Goal: Obtain resource: Obtain resource

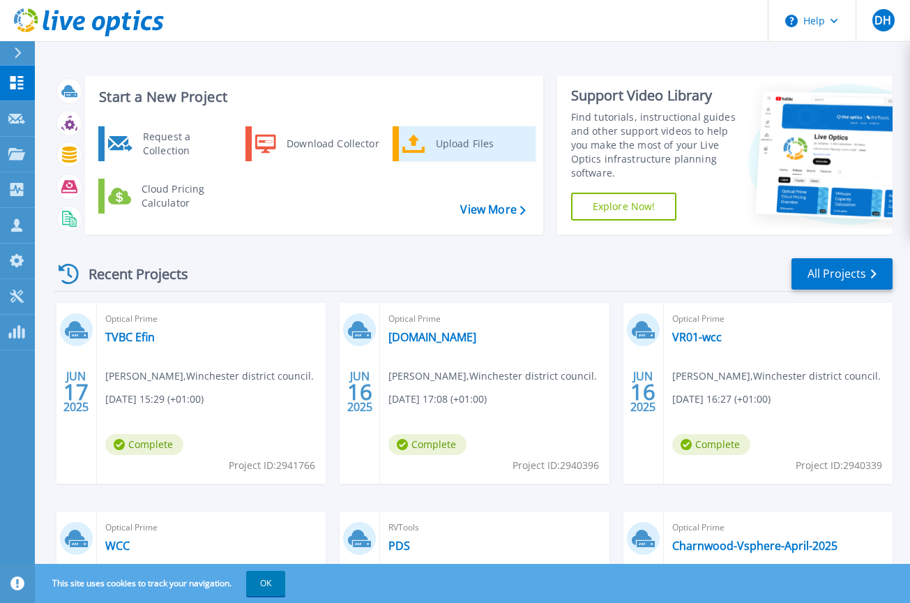
click at [477, 141] on div "Upload Files" at bounding box center [480, 144] width 103 height 28
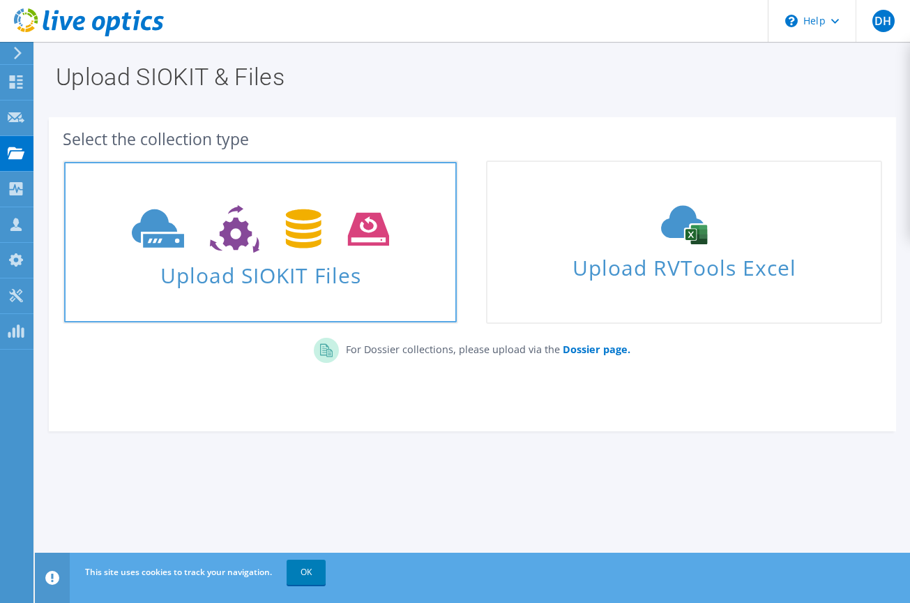
click at [248, 243] on use at bounding box center [260, 229] width 257 height 48
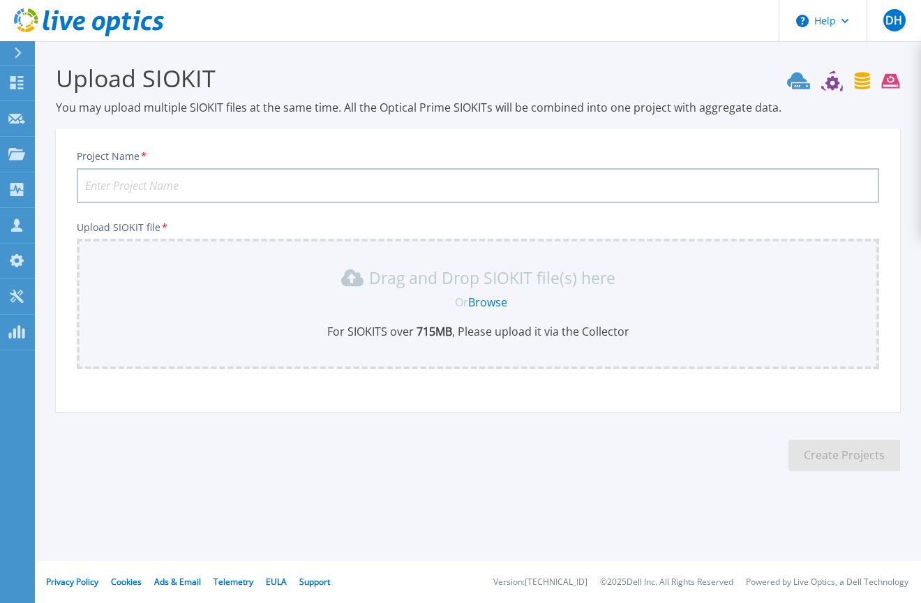
click at [153, 183] on input "Project Name *" at bounding box center [478, 185] width 802 height 35
type input "Norwich CC1"
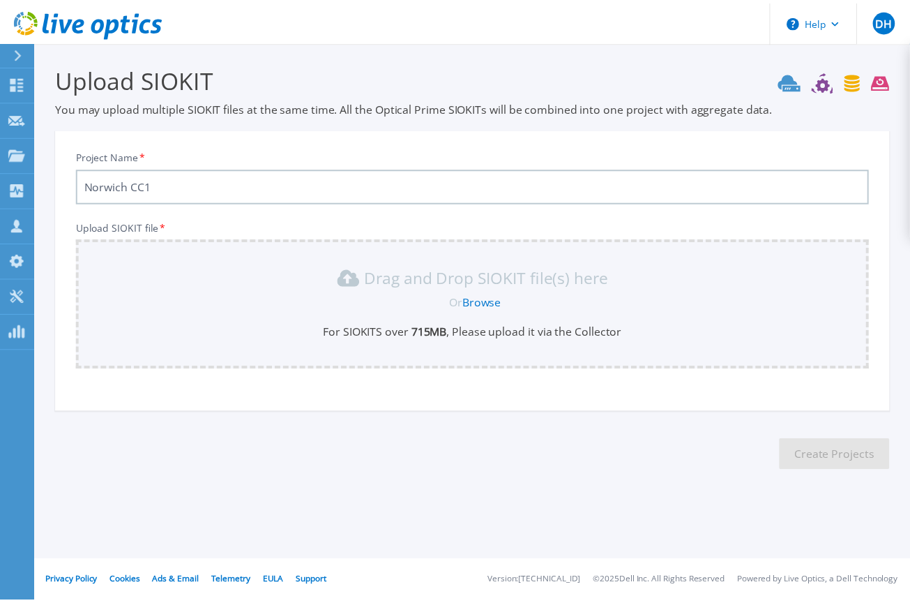
scroll to position [20, 0]
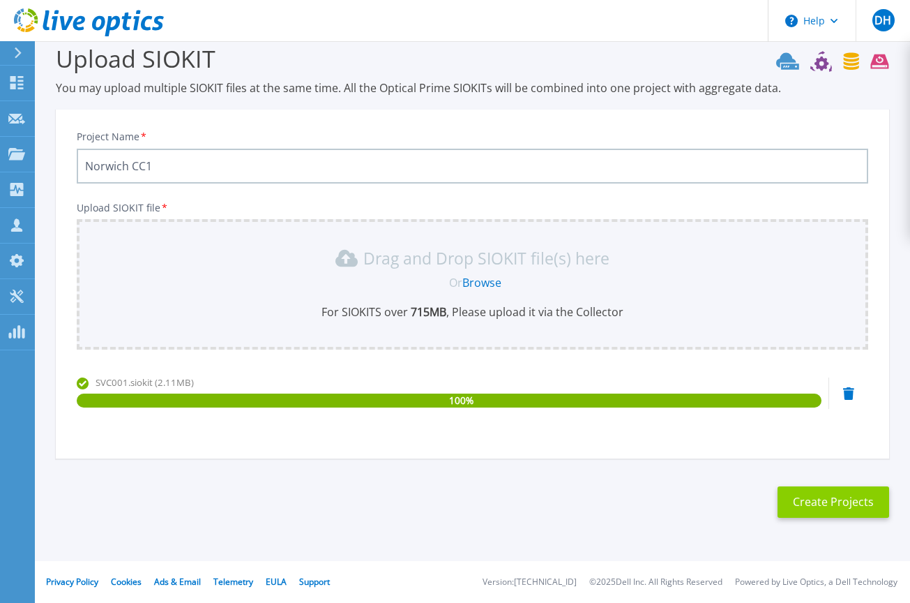
click at [813, 499] on button "Create Projects" at bounding box center [834, 501] width 112 height 31
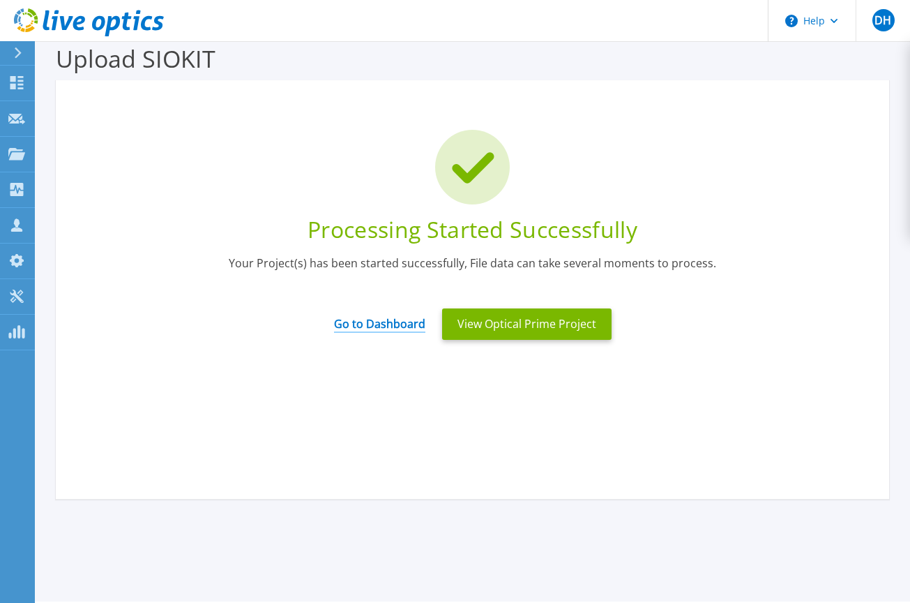
click at [382, 327] on link "Go to Dashboard" at bounding box center [379, 319] width 91 height 27
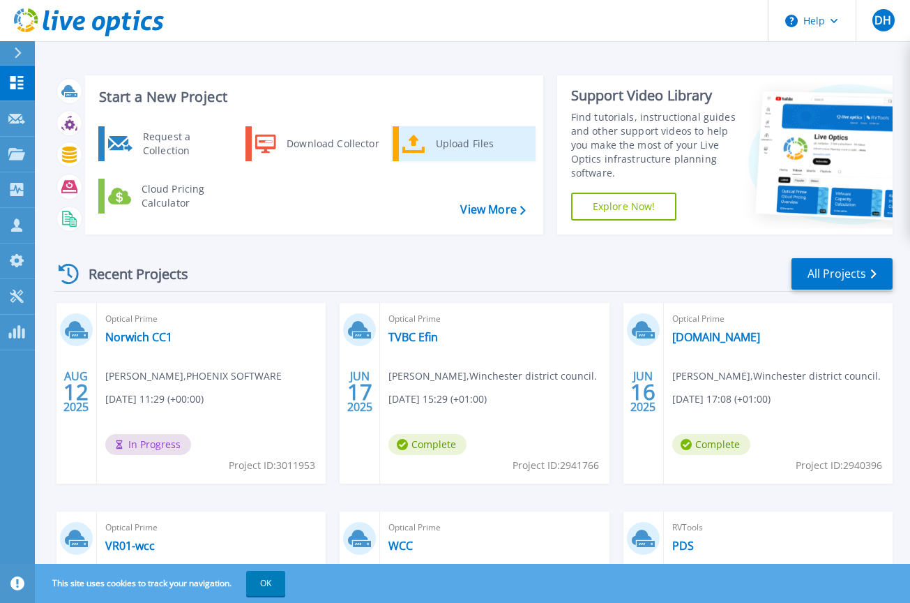
click at [456, 143] on div "Upload Files" at bounding box center [480, 144] width 103 height 28
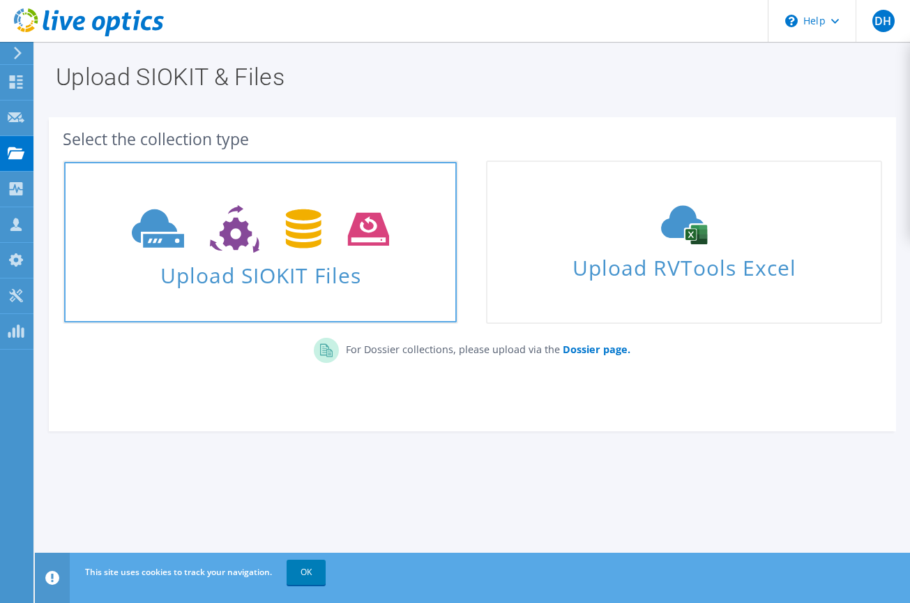
click at [346, 248] on icon at bounding box center [260, 229] width 257 height 48
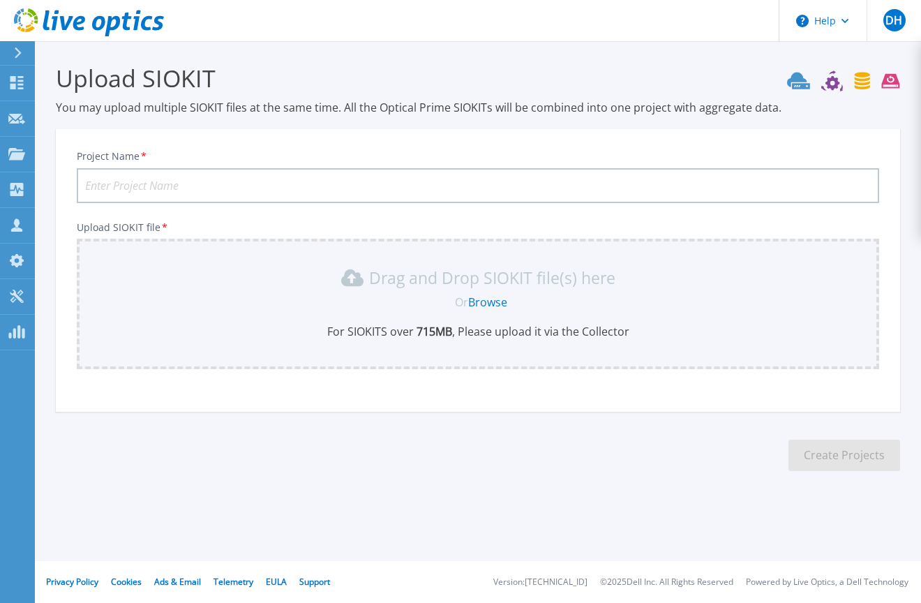
click at [292, 180] on input "Project Name *" at bounding box center [478, 185] width 802 height 35
type input "Norwich CC2"
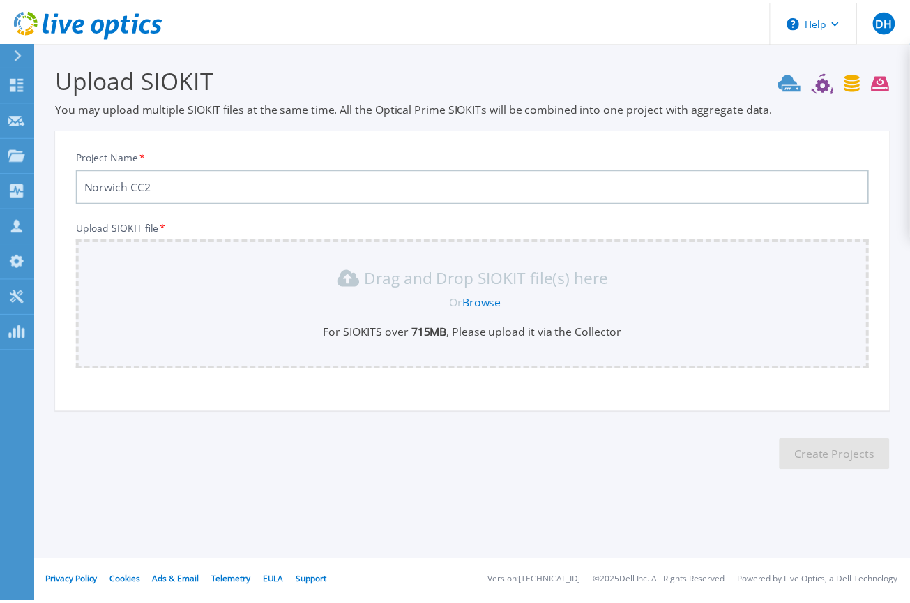
scroll to position [20, 0]
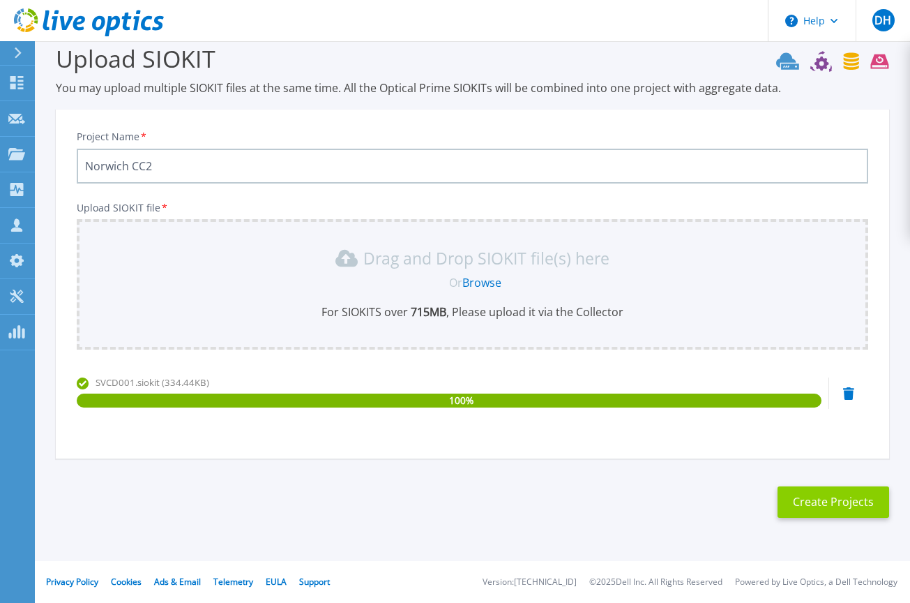
click at [859, 505] on button "Create Projects" at bounding box center [834, 501] width 112 height 31
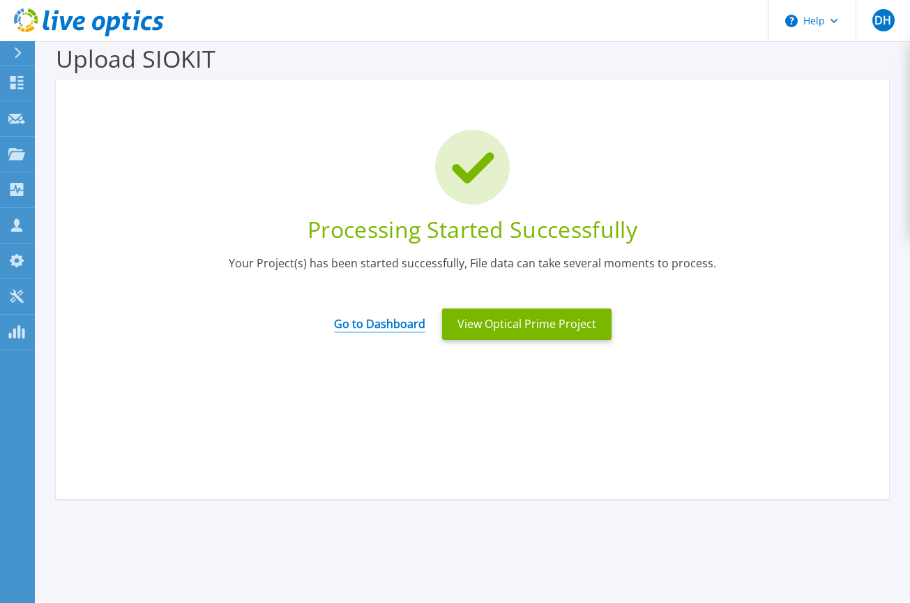
click at [366, 326] on link "Go to Dashboard" at bounding box center [379, 319] width 91 height 27
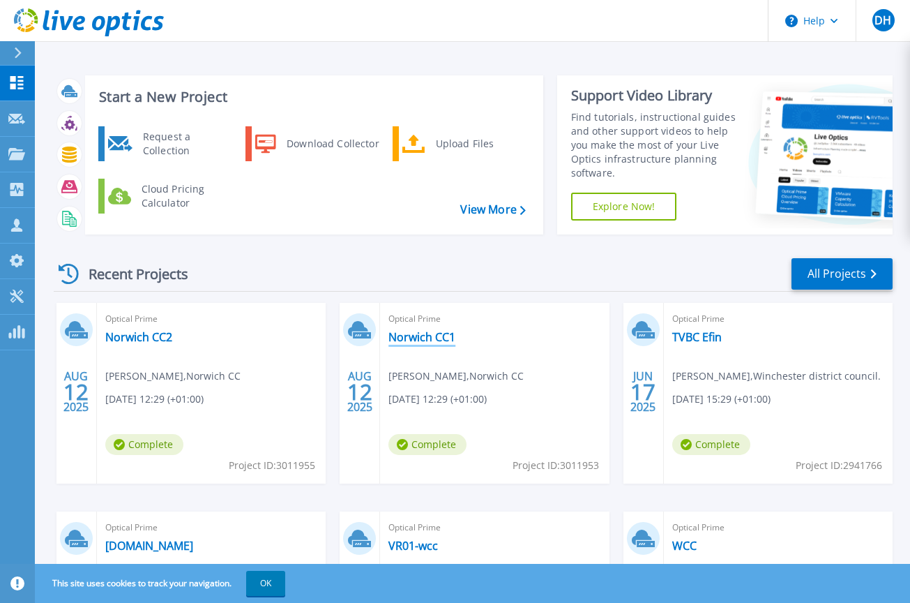
click at [425, 340] on link "Norwich CC1" at bounding box center [422, 337] width 67 height 14
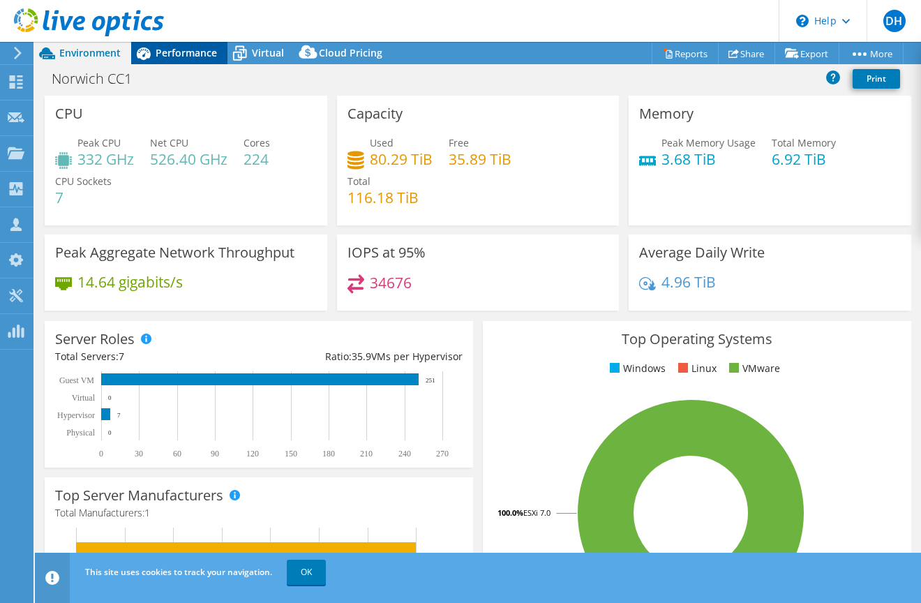
click at [174, 53] on span "Performance" at bounding box center [186, 52] width 61 height 13
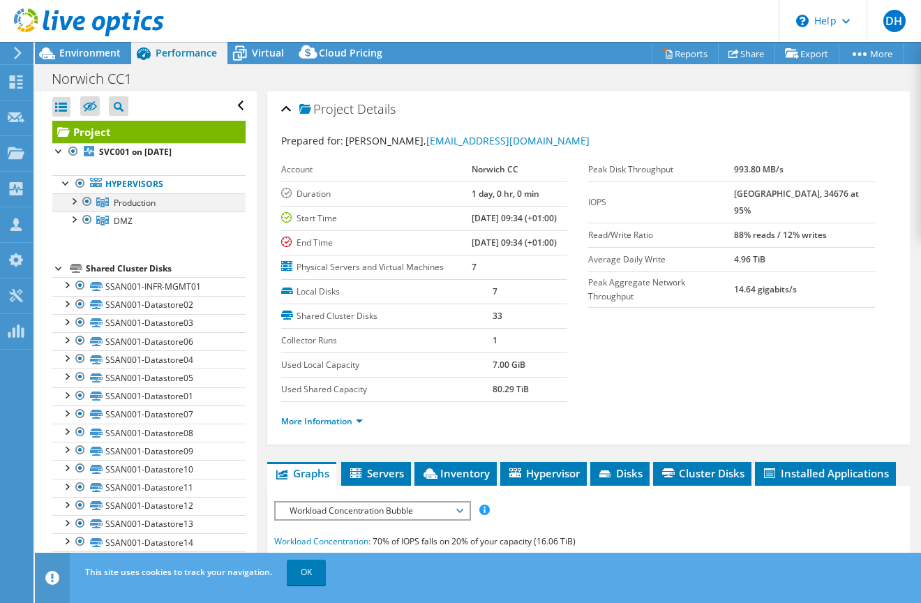
click at [75, 202] on div at bounding box center [73, 200] width 14 height 14
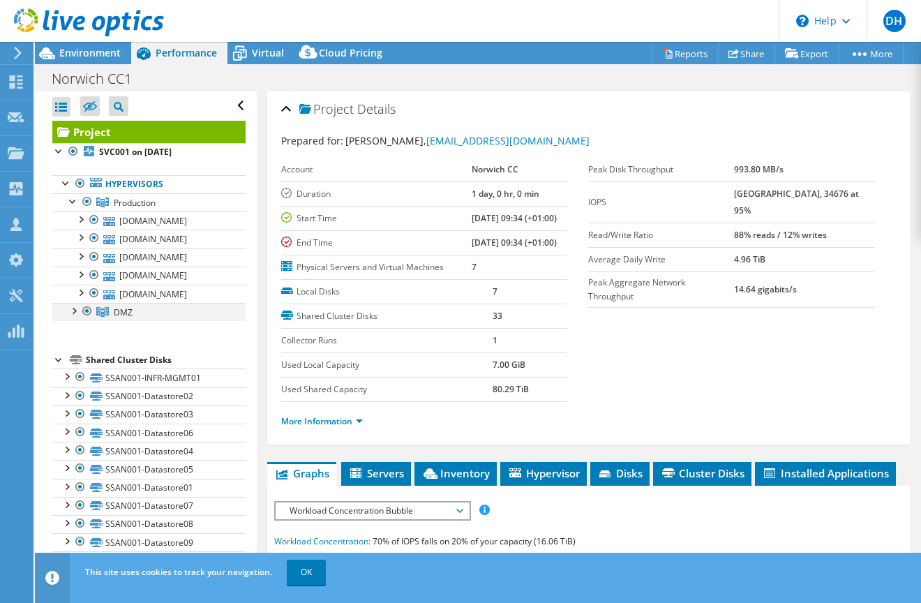
click at [70, 309] on div at bounding box center [73, 310] width 14 height 14
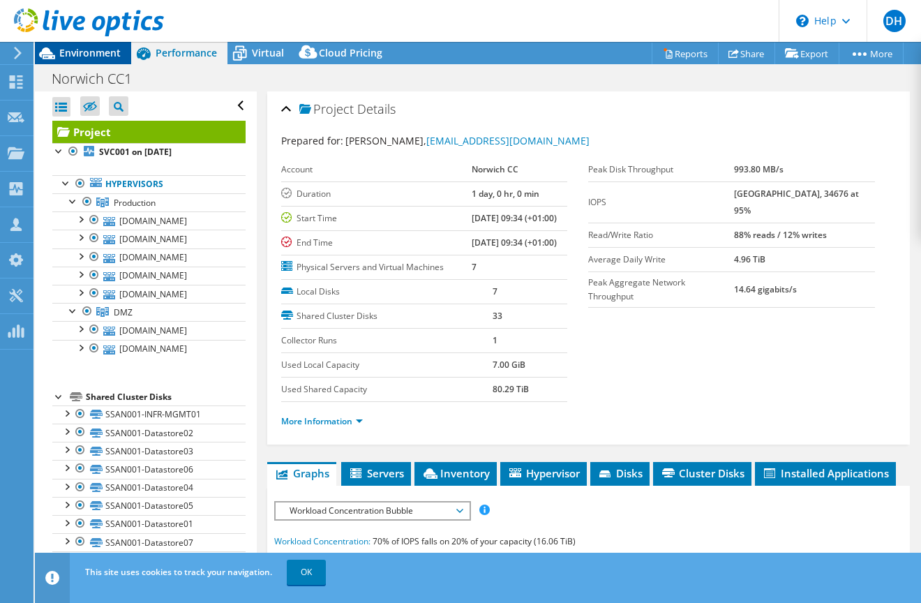
click at [88, 57] on span "Environment" at bounding box center [89, 52] width 61 height 13
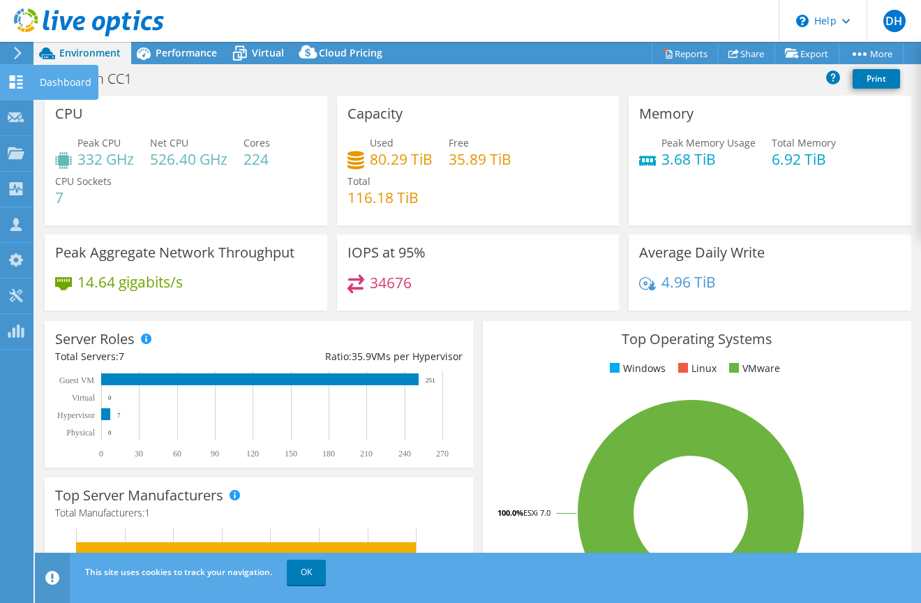
click at [10, 82] on icon at bounding box center [16, 81] width 17 height 13
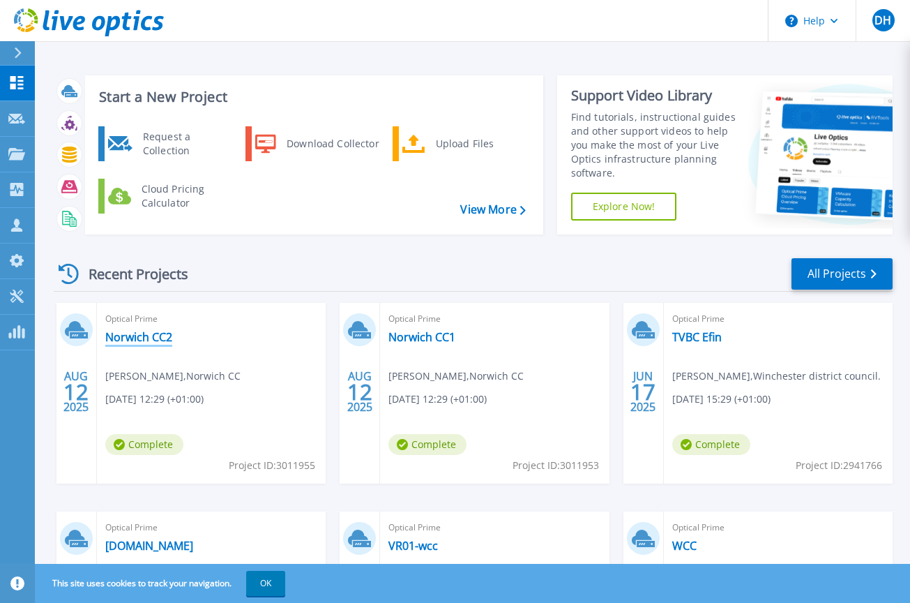
click at [146, 331] on link "Norwich CC2" at bounding box center [138, 337] width 67 height 14
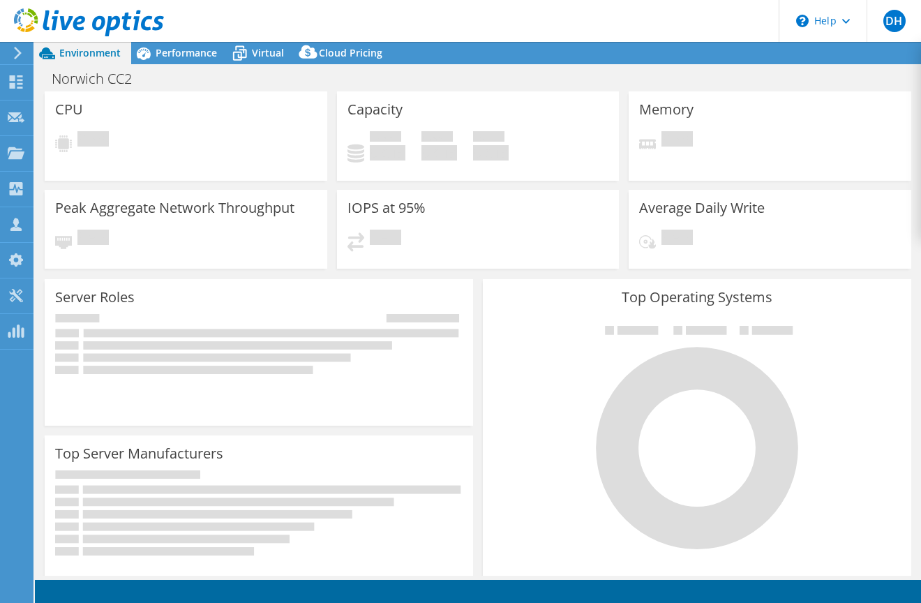
select select "USD"
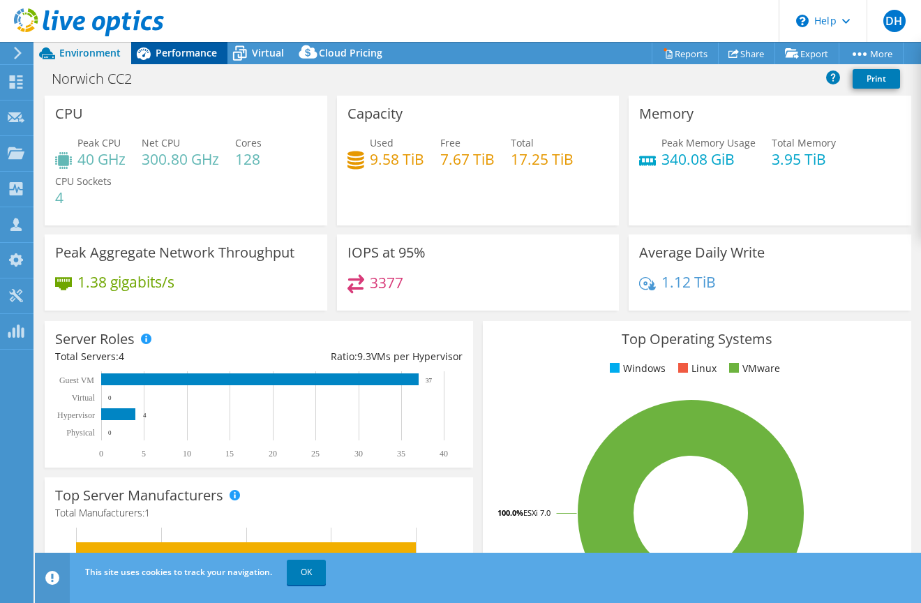
click at [196, 46] on span "Performance" at bounding box center [186, 52] width 61 height 13
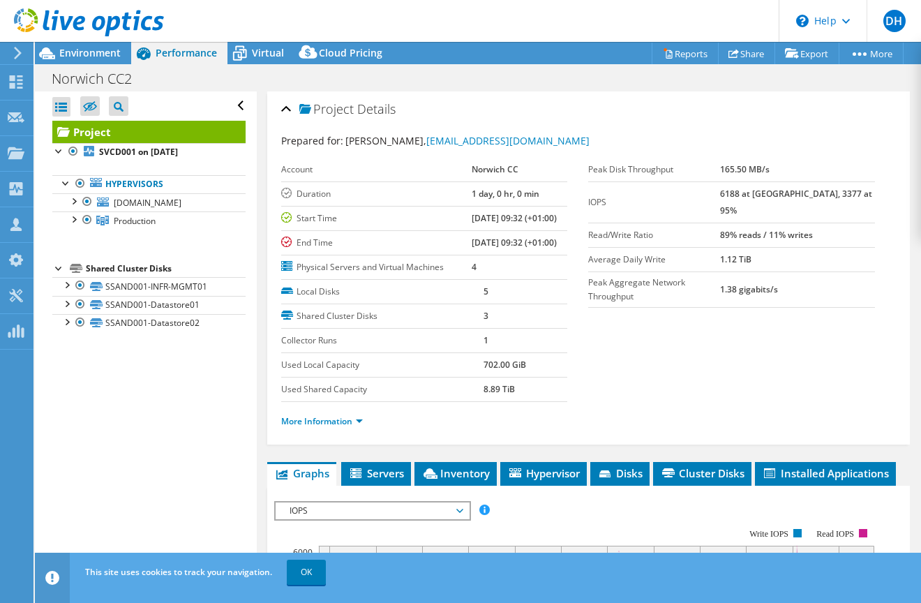
drag, startPoint x: 177, startPoint y: 414, endPoint x: 195, endPoint y: 384, distance: 35.7
click at [177, 414] on div "Open All Close All Hide Excluded Nodes Project Tree Filter" at bounding box center [145, 333] width 221 height 484
click at [91, 43] on div at bounding box center [82, 23] width 164 height 47
click at [89, 49] on span "Environment" at bounding box center [89, 52] width 61 height 13
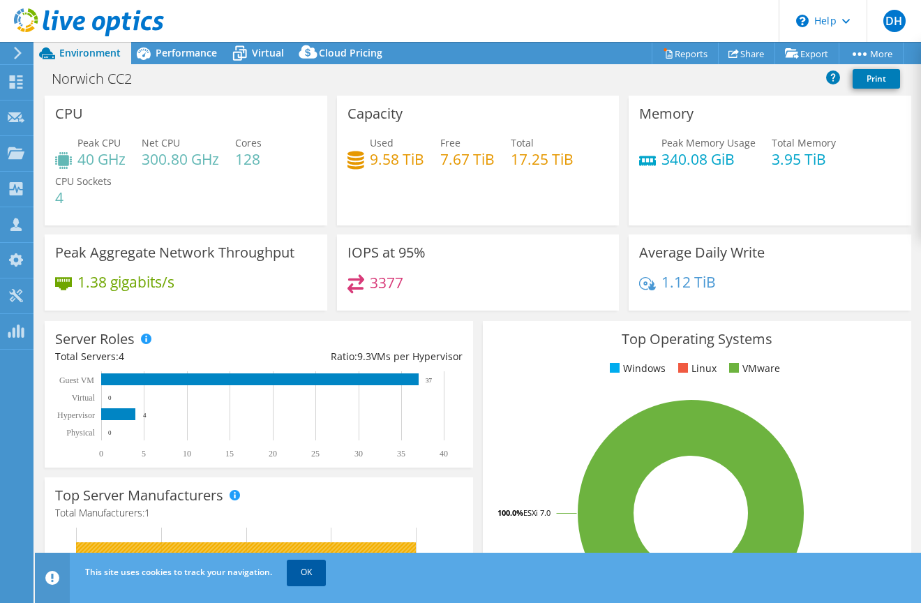
click at [303, 576] on link "OK" at bounding box center [306, 572] width 39 height 25
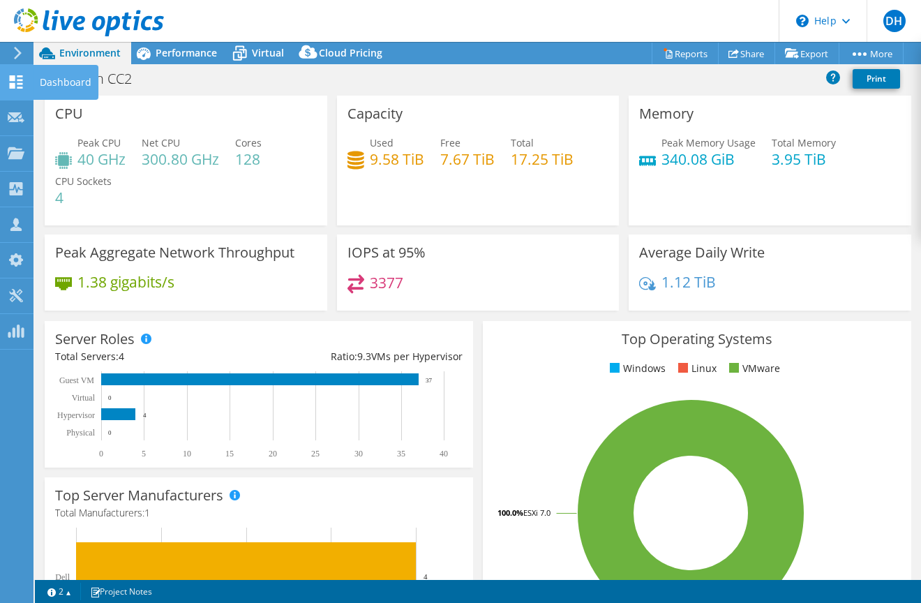
click at [8, 76] on icon at bounding box center [16, 81] width 17 height 13
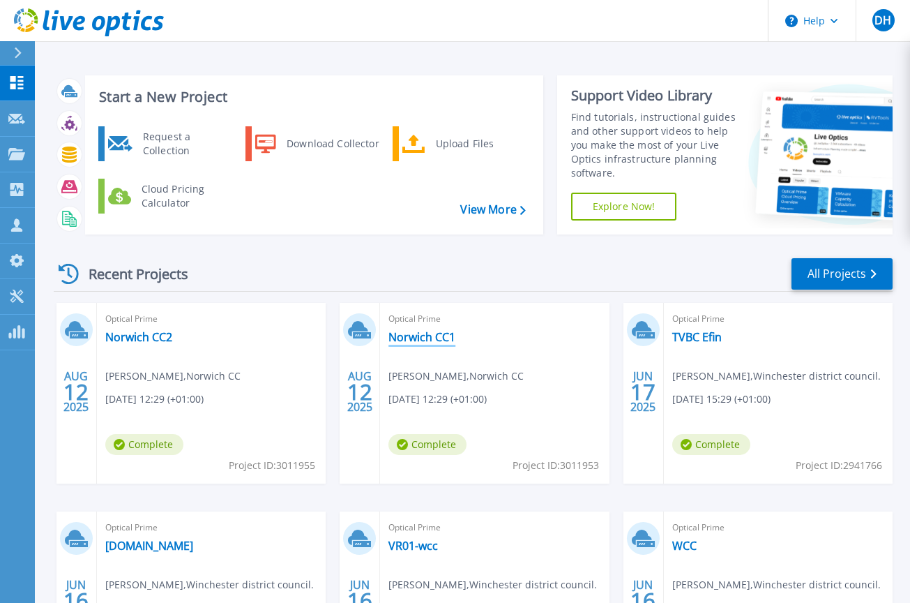
click at [430, 333] on link "Norwich CC1" at bounding box center [422, 337] width 67 height 14
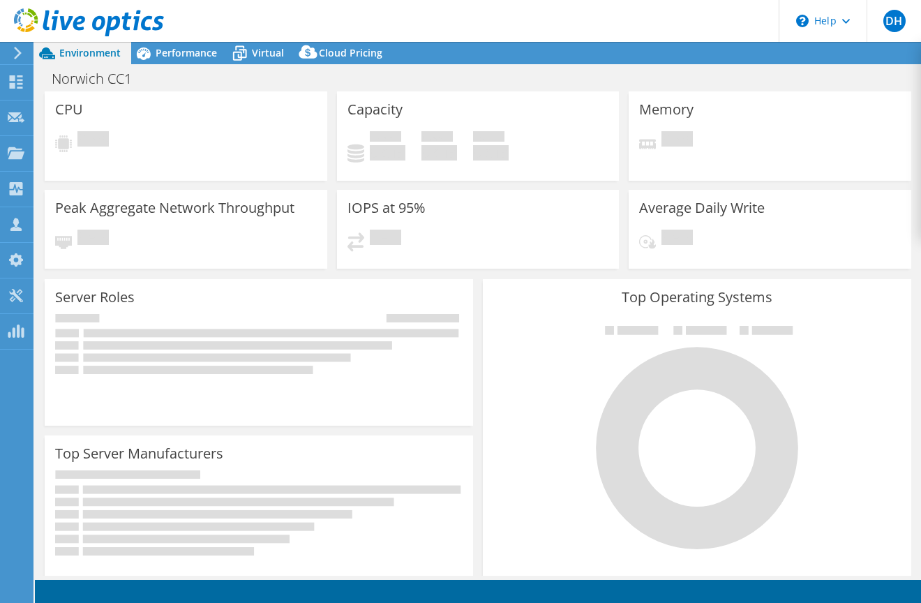
select select "USD"
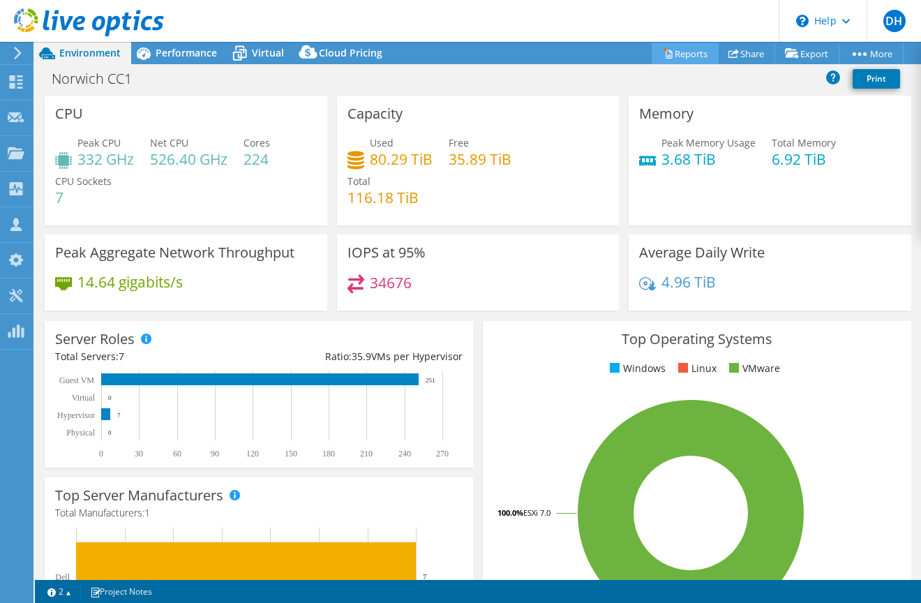
click at [684, 50] on link "Reports" at bounding box center [685, 54] width 67 height 22
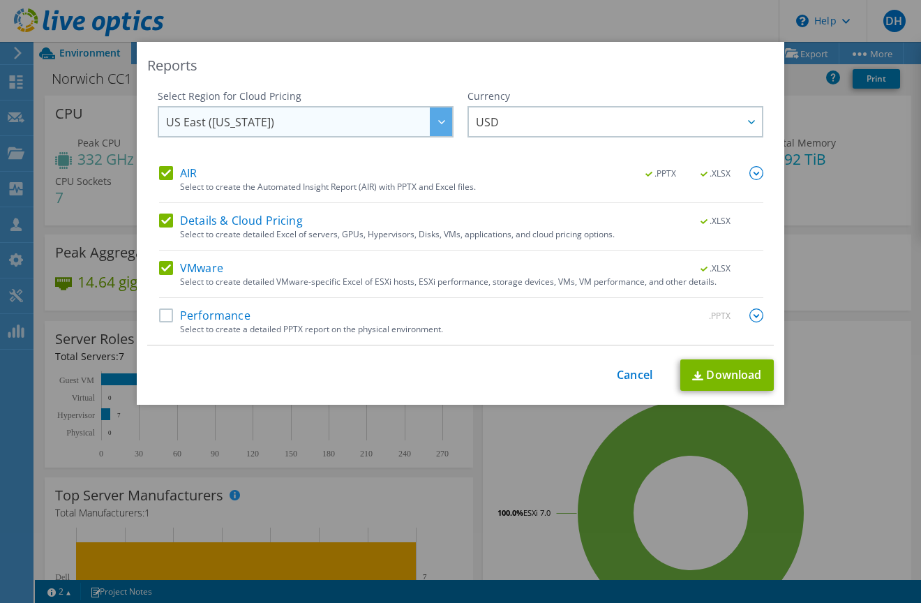
click at [443, 127] on div at bounding box center [441, 121] width 22 height 29
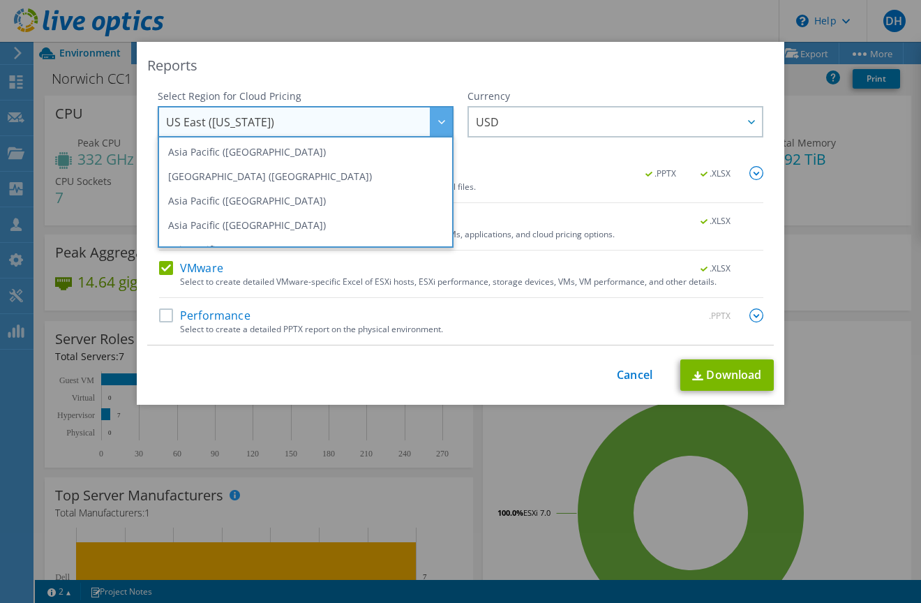
scroll to position [123, 0]
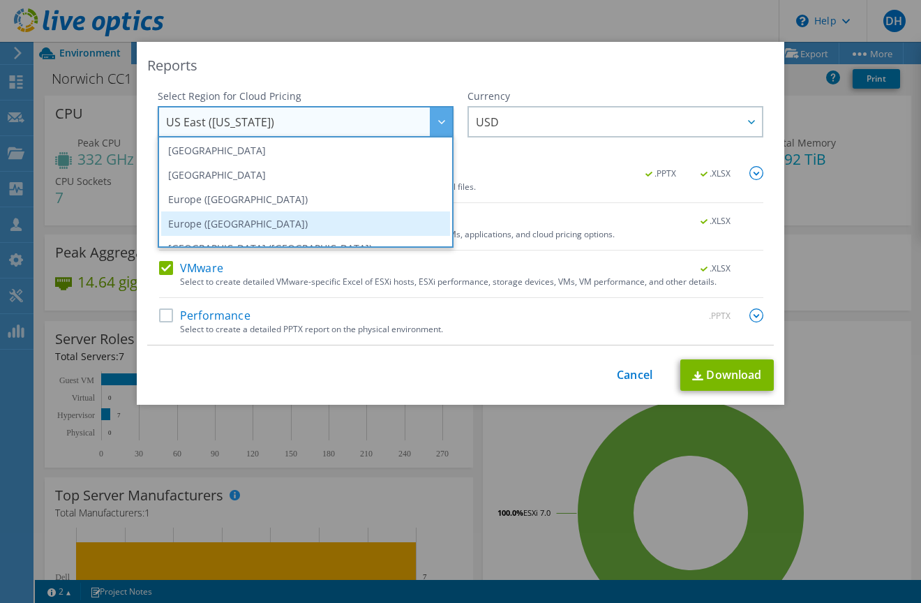
click at [284, 225] on li "Europe ([GEOGRAPHIC_DATA])" at bounding box center [305, 223] width 289 height 24
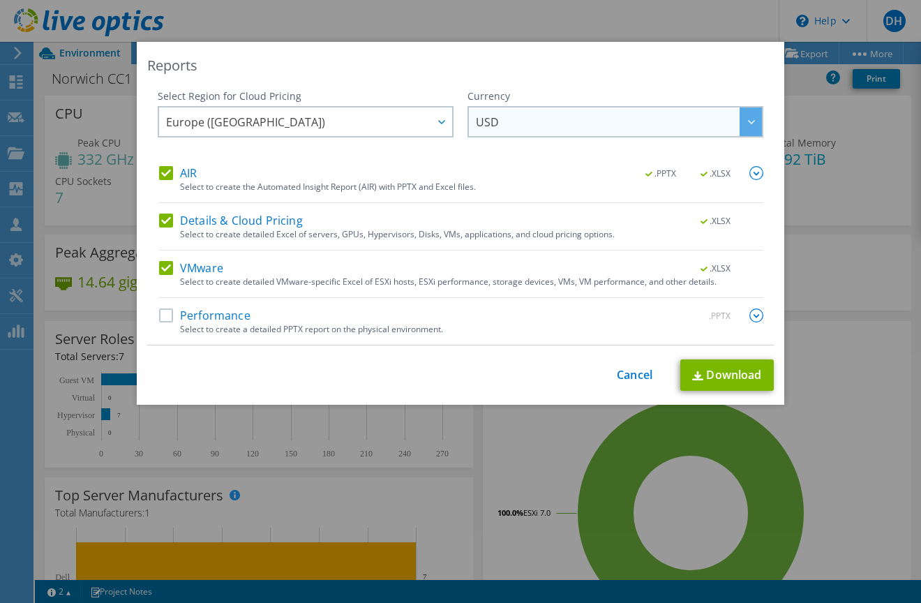
click at [754, 128] on div at bounding box center [751, 121] width 22 height 29
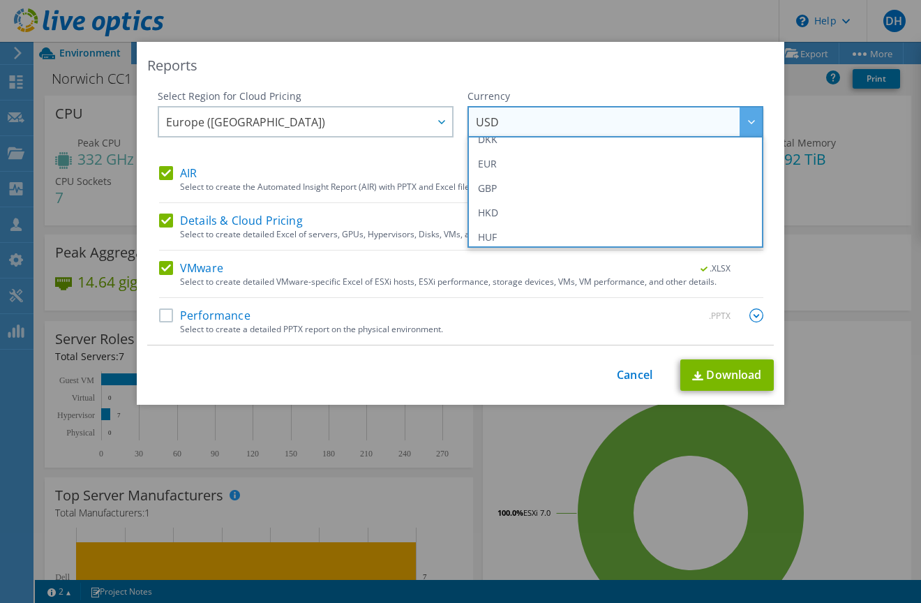
scroll to position [195, 0]
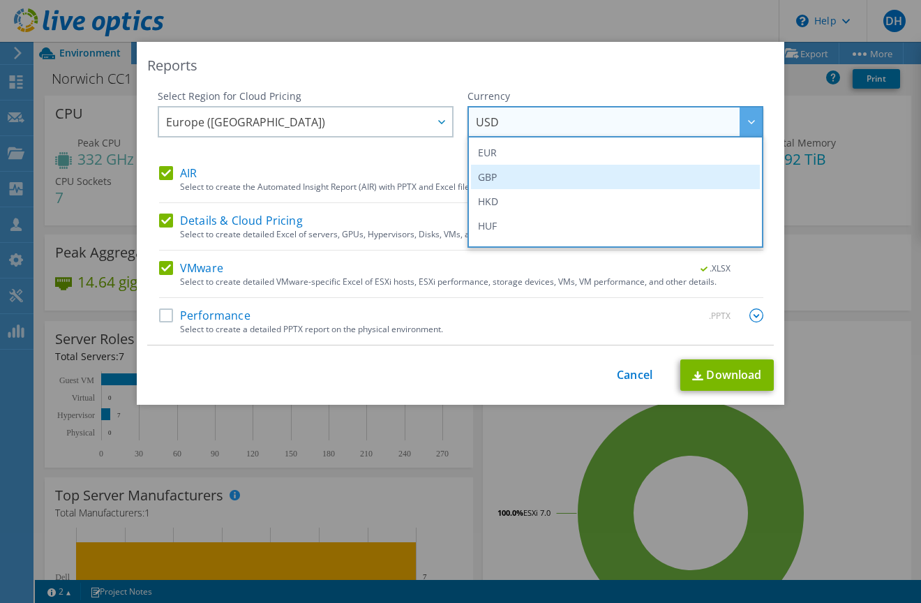
click at [605, 174] on li "GBP" at bounding box center [615, 177] width 289 height 24
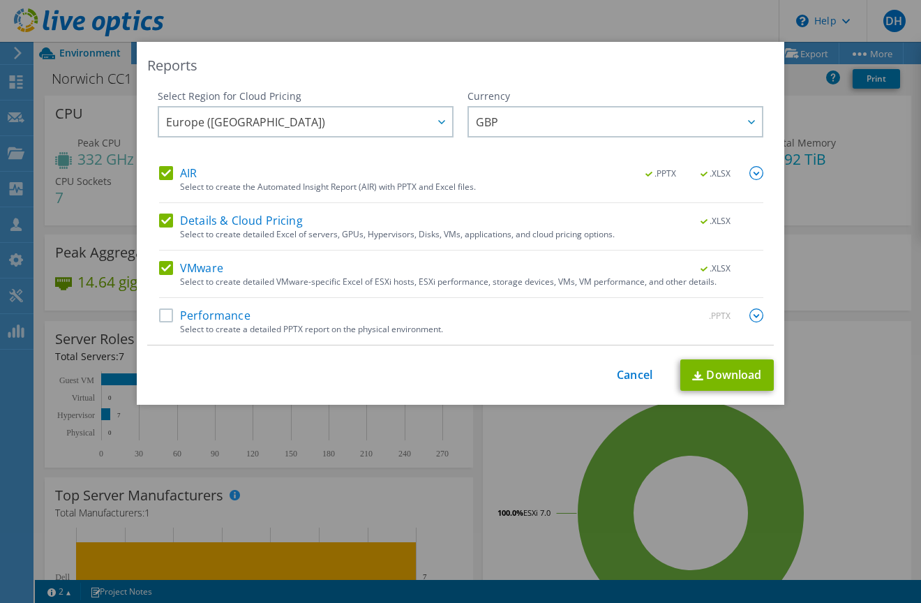
click at [160, 317] on label "Performance" at bounding box center [204, 315] width 91 height 14
click at [0, 0] on input "Performance" at bounding box center [0, 0] width 0 height 0
click at [714, 172] on span ".XLSX" at bounding box center [716, 174] width 52 height 10
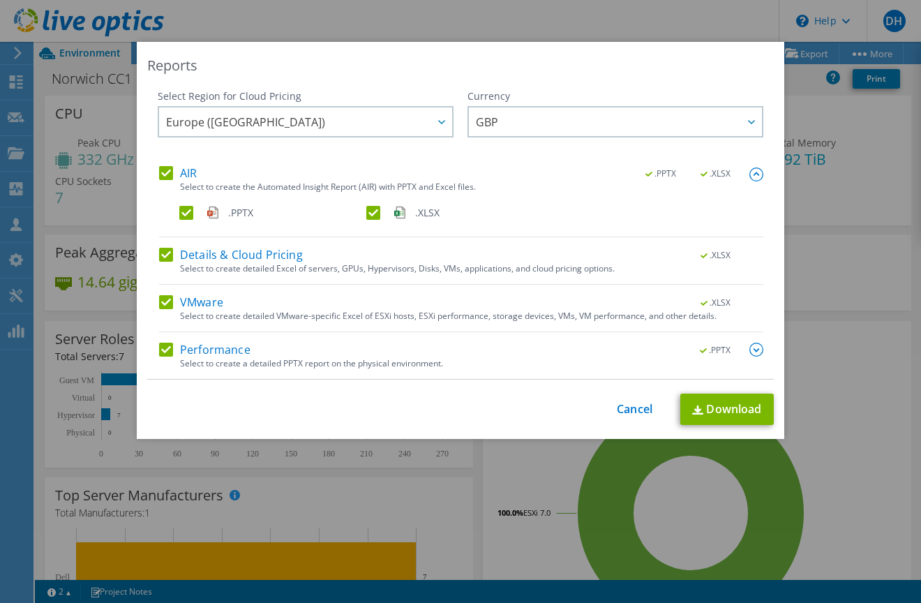
click at [370, 216] on label ".XLSX" at bounding box center [458, 213] width 184 height 14
click at [0, 0] on input ".XLSX" at bounding box center [0, 0] width 0 height 0
click at [733, 421] on link "Download" at bounding box center [726, 408] width 93 height 31
click at [637, 403] on link "Cancel" at bounding box center [635, 409] width 36 height 13
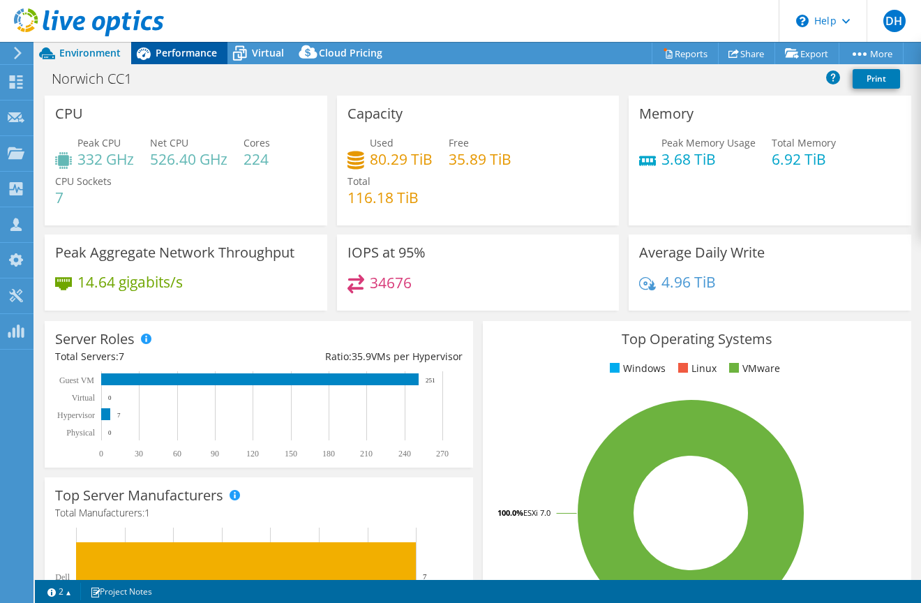
click at [198, 52] on span "Performance" at bounding box center [186, 52] width 61 height 13
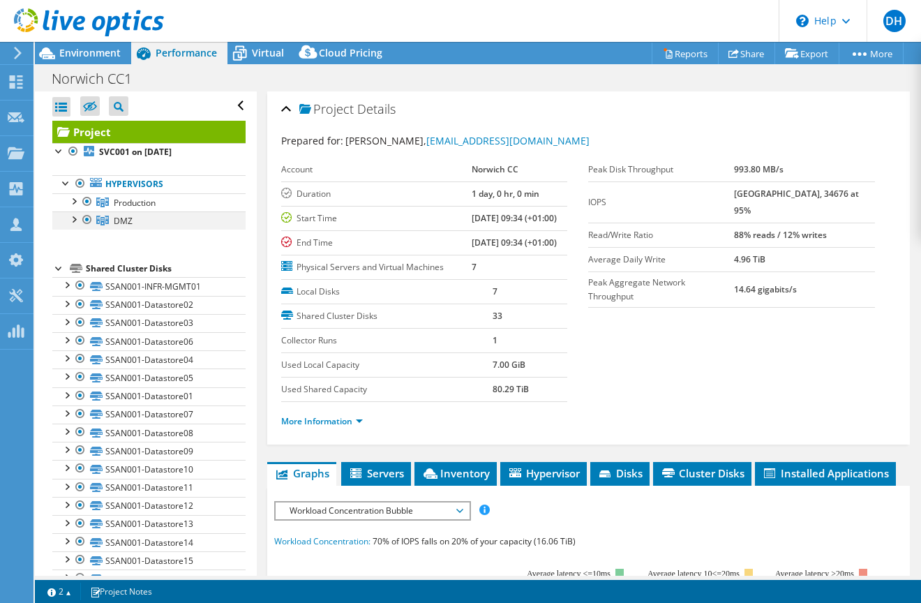
click at [86, 220] on div at bounding box center [87, 219] width 14 height 17
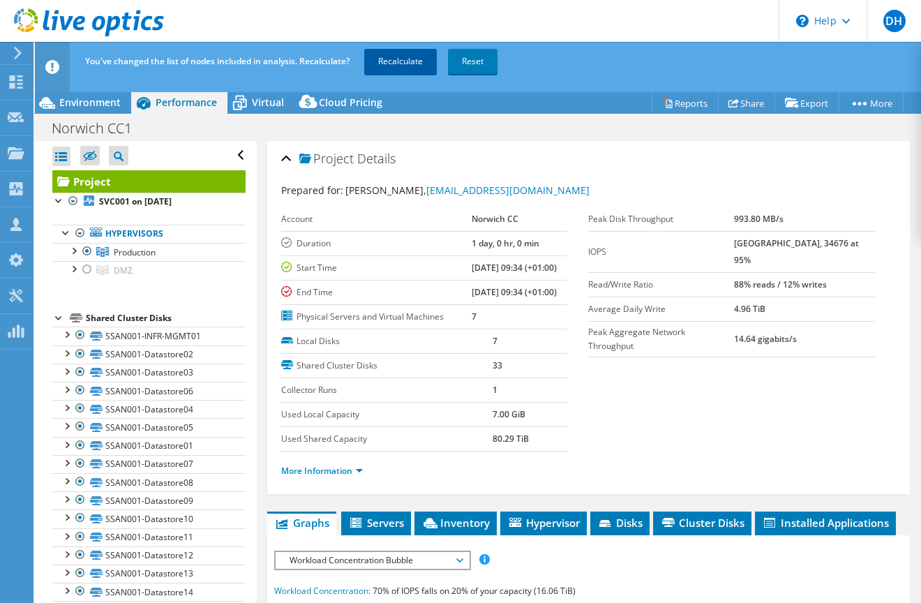
click at [407, 56] on link "Recalculate" at bounding box center [400, 61] width 73 height 25
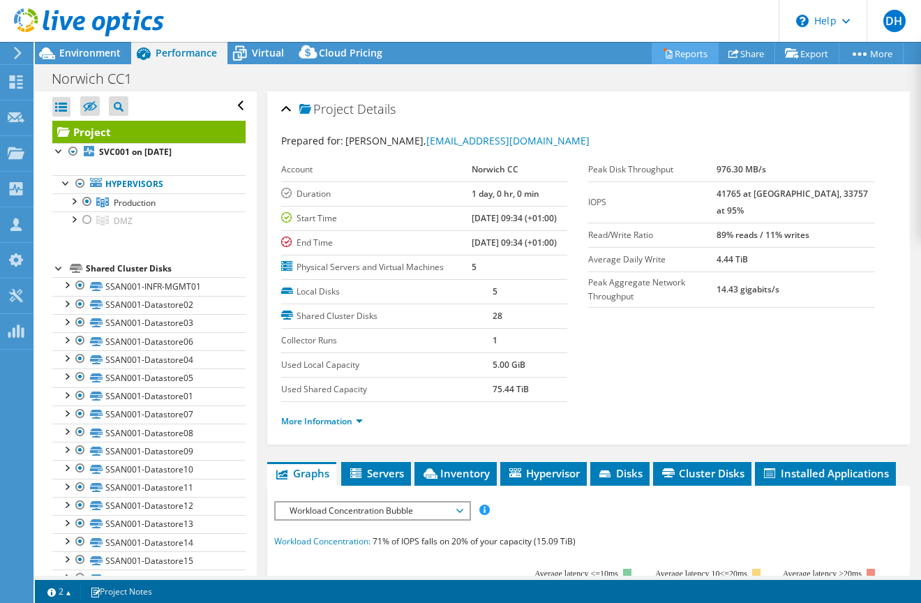
click at [691, 51] on link "Reports" at bounding box center [685, 54] width 67 height 22
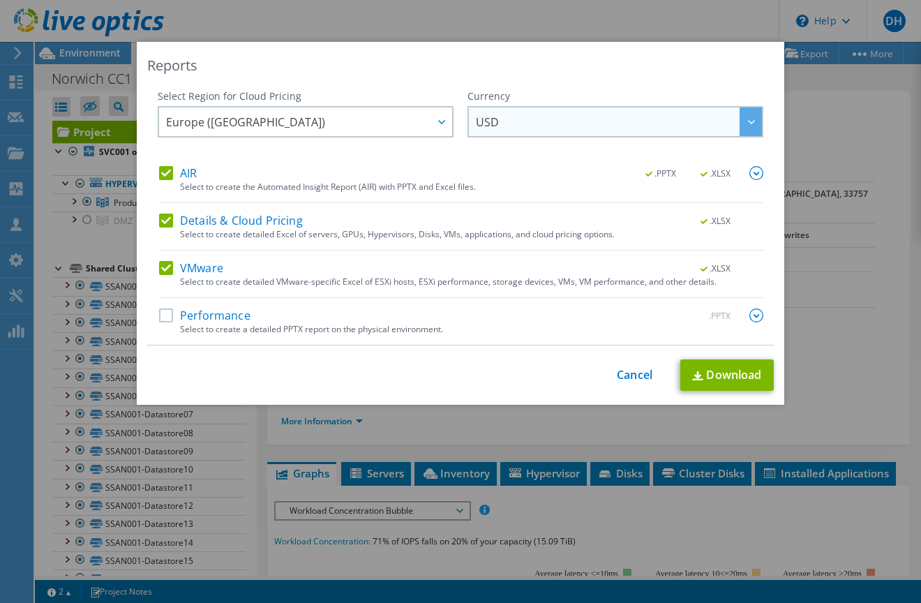
click at [751, 121] on div at bounding box center [751, 121] width 22 height 29
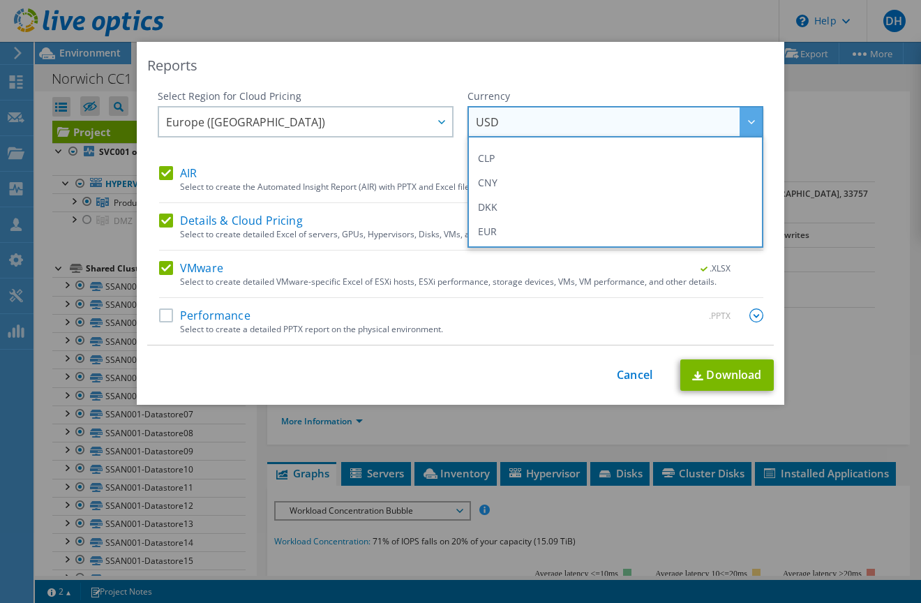
scroll to position [140, 0]
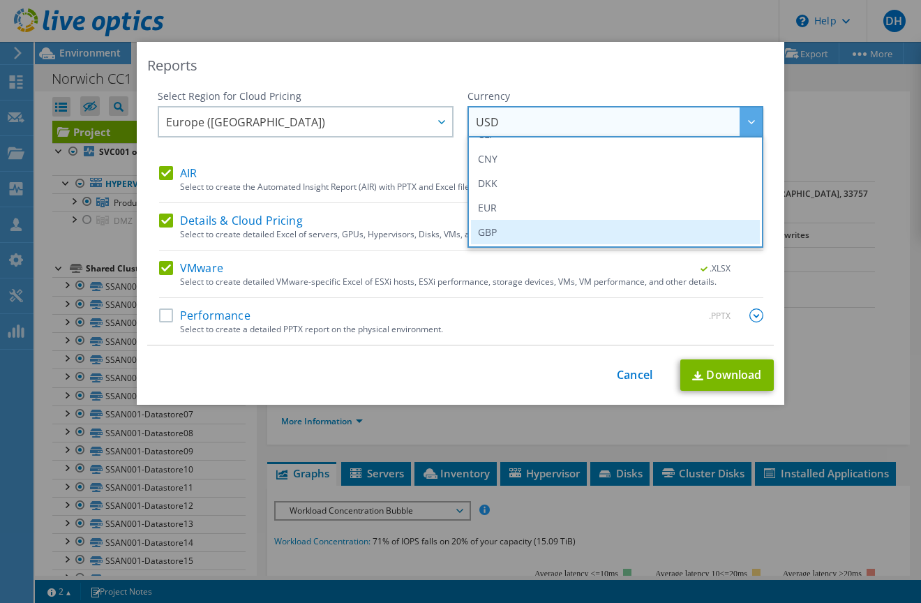
click at [673, 230] on li "GBP" at bounding box center [615, 232] width 289 height 24
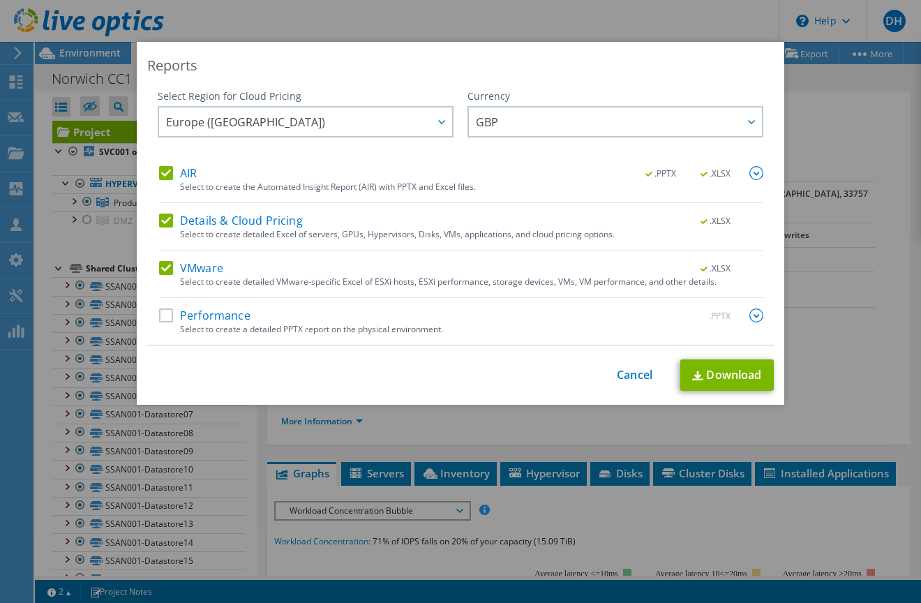
click at [159, 316] on label "Performance" at bounding box center [204, 315] width 91 height 14
click at [0, 0] on input "Performance" at bounding box center [0, 0] width 0 height 0
click at [716, 171] on span ".XLSX" at bounding box center [716, 174] width 52 height 10
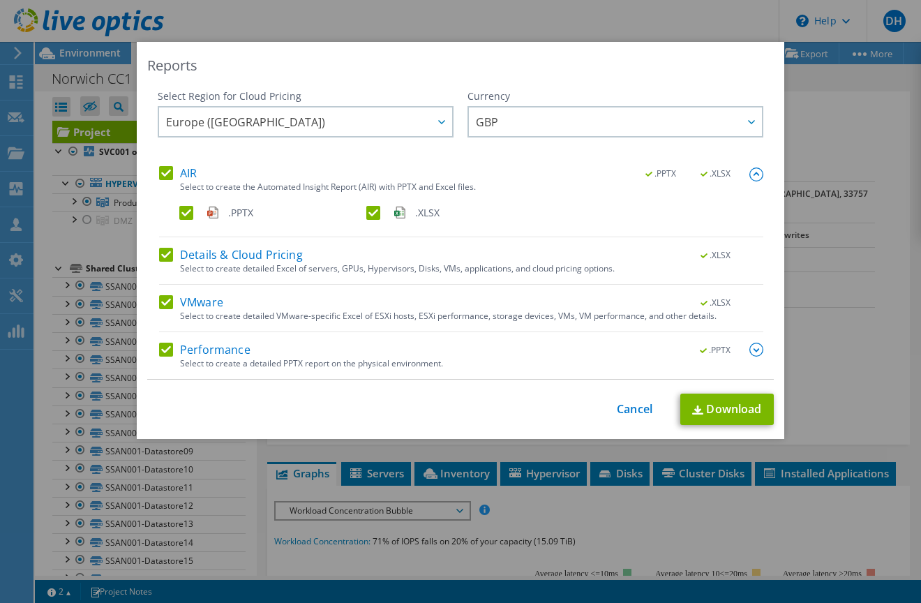
click at [369, 213] on label ".XLSX" at bounding box center [458, 213] width 184 height 14
click at [0, 0] on input ".XLSX" at bounding box center [0, 0] width 0 height 0
click at [717, 406] on link "Download" at bounding box center [726, 408] width 93 height 31
drag, startPoint x: 632, startPoint y: 409, endPoint x: 550, endPoint y: 204, distance: 220.4
click at [632, 409] on link "Cancel" at bounding box center [635, 409] width 36 height 13
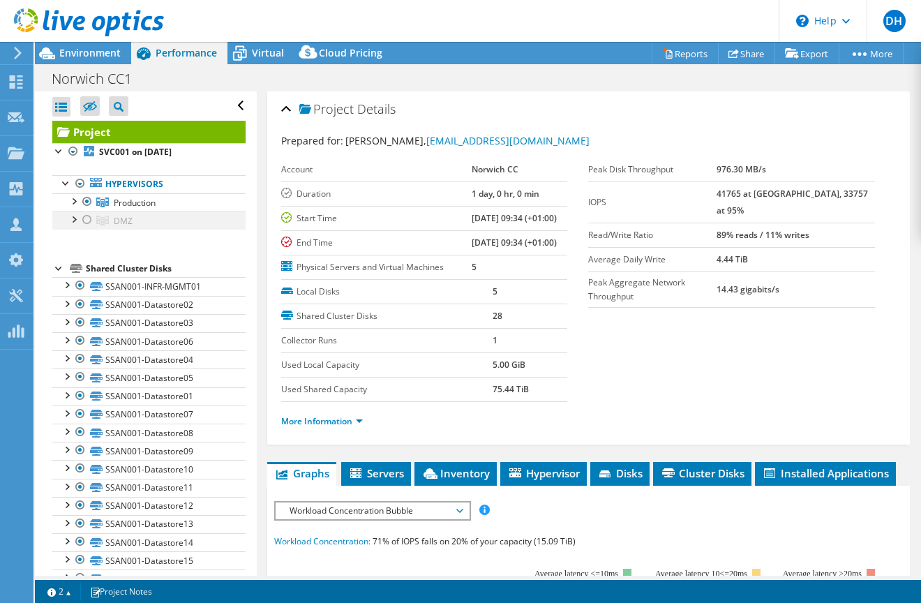
click at [88, 220] on div at bounding box center [87, 219] width 14 height 17
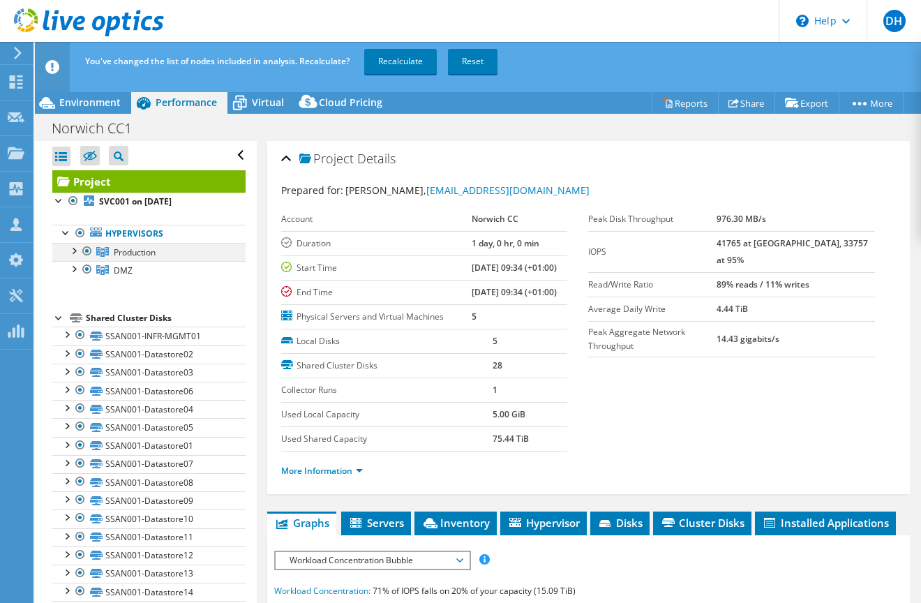
click at [86, 250] on div at bounding box center [87, 251] width 14 height 17
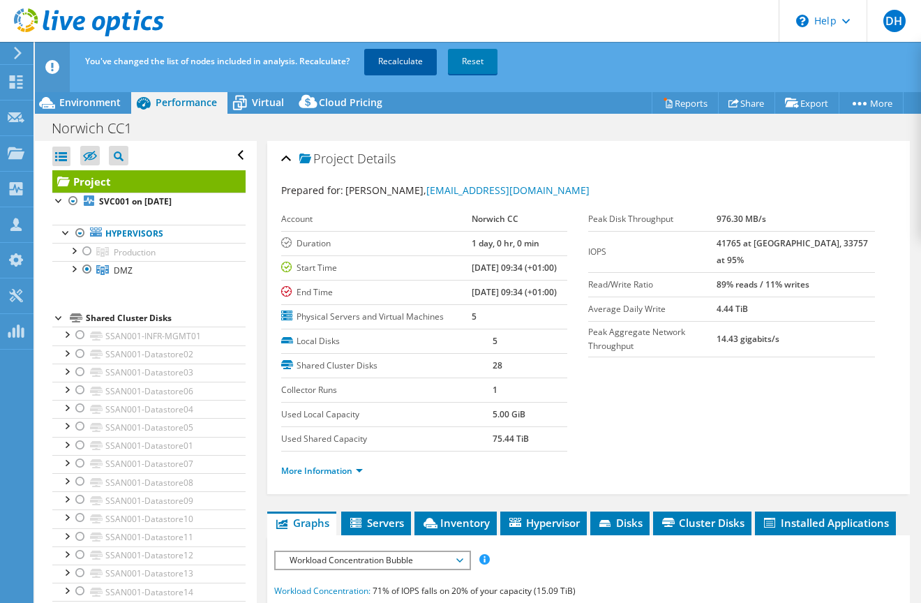
click at [391, 70] on link "Recalculate" at bounding box center [400, 61] width 73 height 25
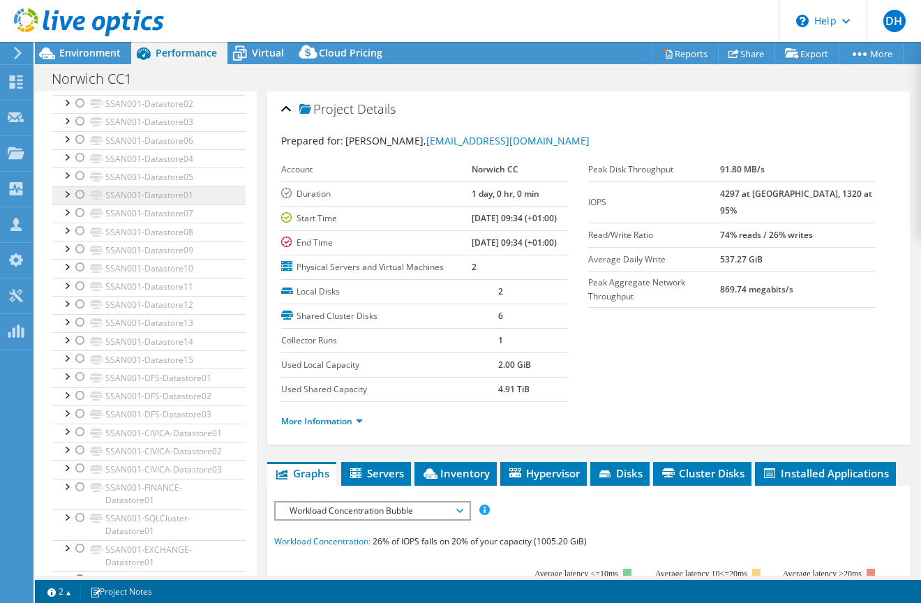
scroll to position [0, 0]
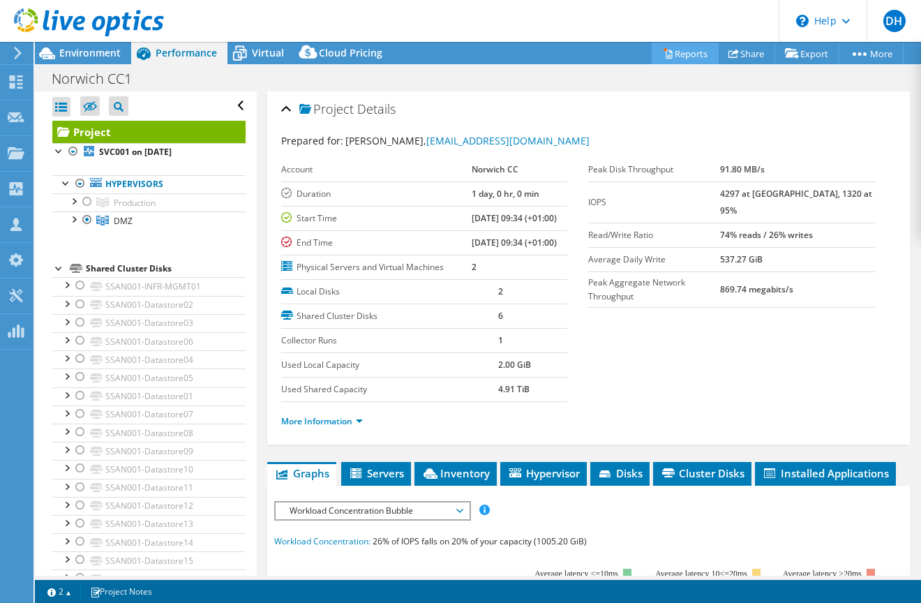
click at [686, 51] on link "Reports" at bounding box center [685, 54] width 67 height 22
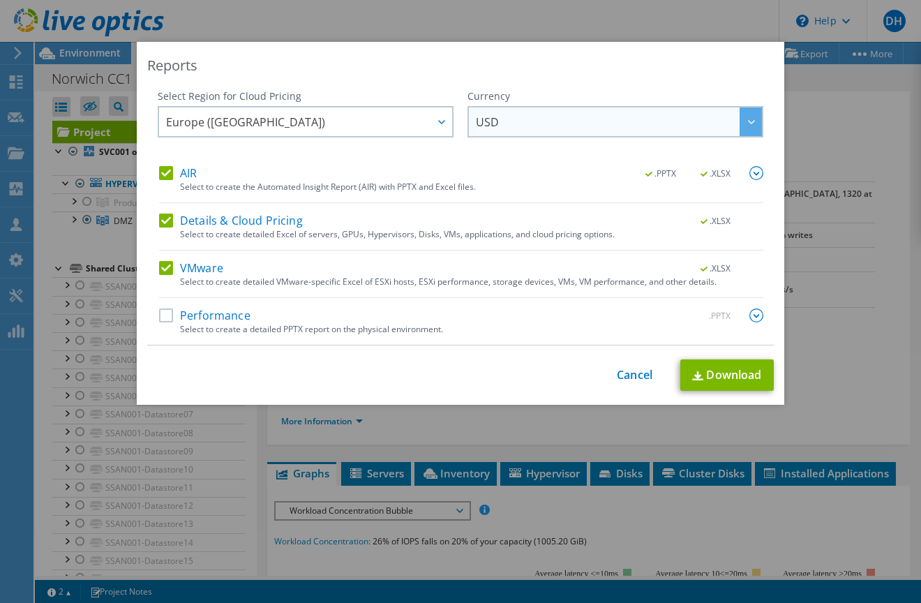
click at [749, 125] on div at bounding box center [751, 121] width 22 height 29
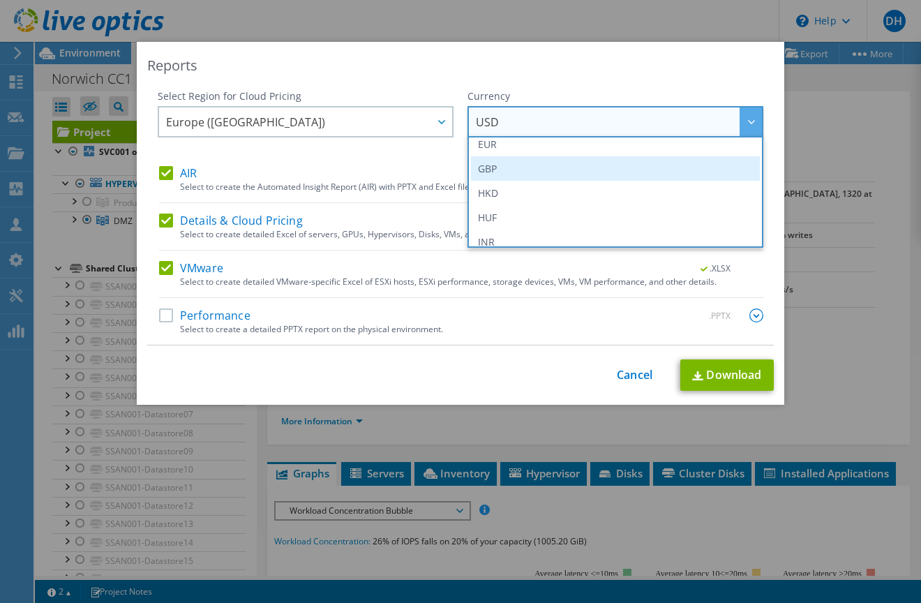
scroll to position [209, 0]
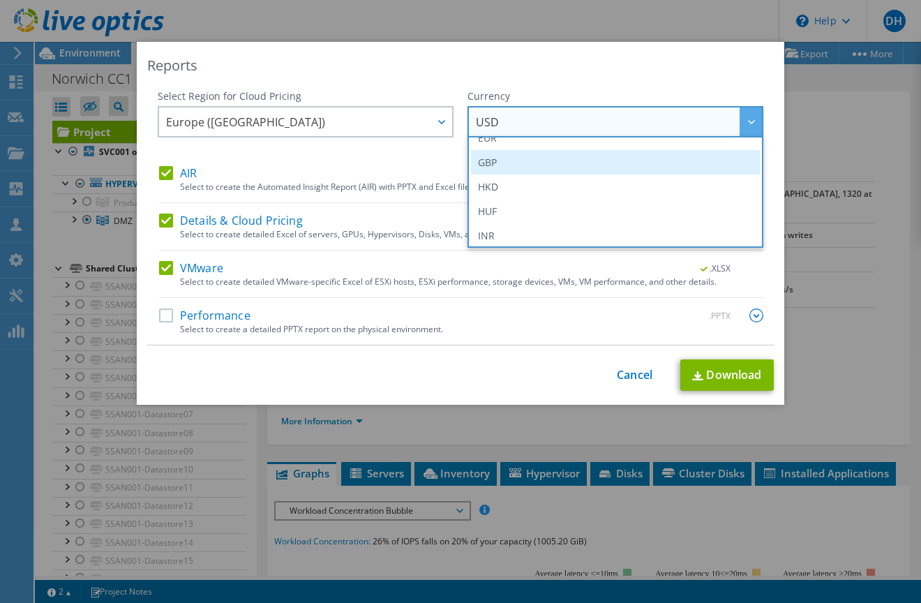
click at [659, 170] on li "GBP" at bounding box center [615, 162] width 289 height 24
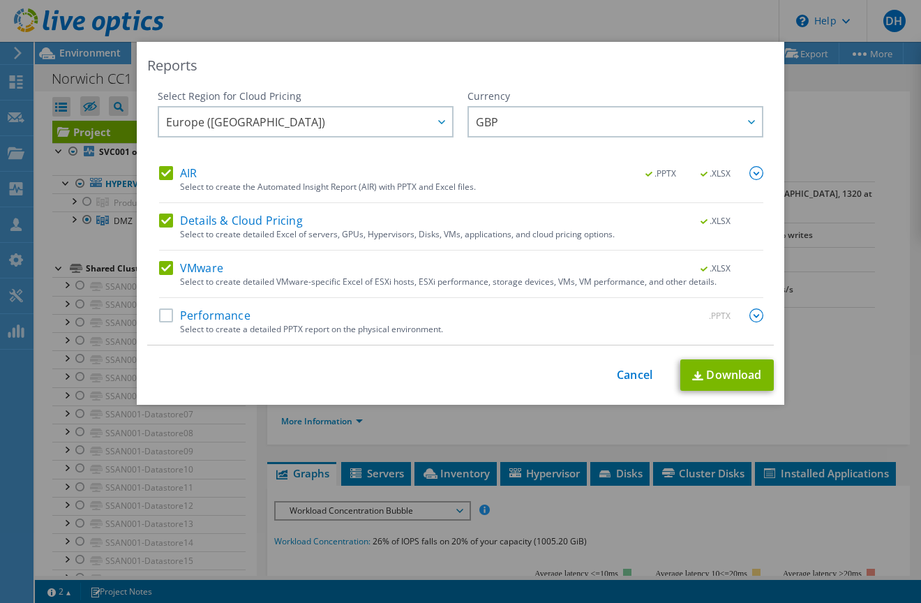
click at [162, 314] on label "Performance" at bounding box center [204, 315] width 91 height 14
click at [0, 0] on input "Performance" at bounding box center [0, 0] width 0 height 0
click at [719, 170] on span ".XLSX" at bounding box center [716, 174] width 52 height 10
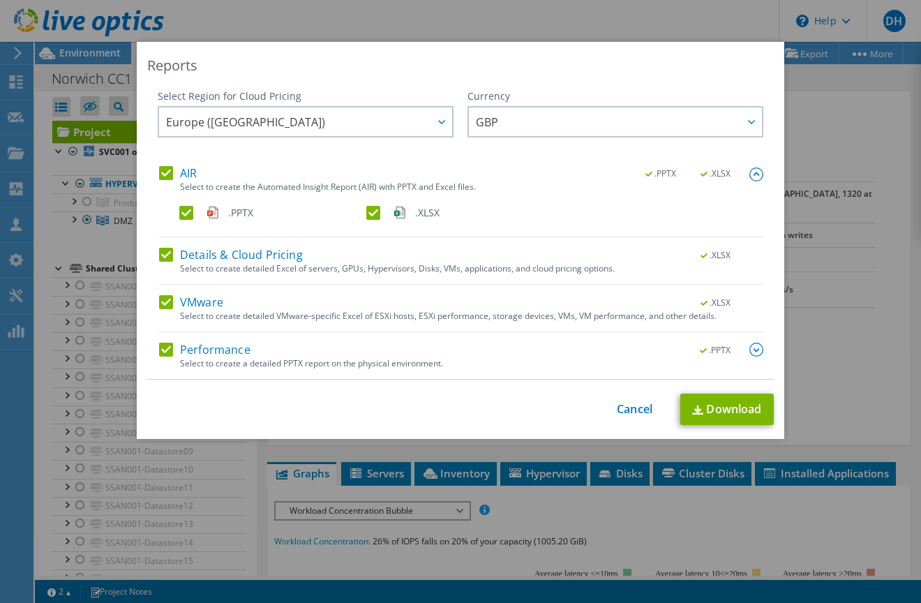
click at [368, 210] on label ".XLSX" at bounding box center [458, 213] width 184 height 14
click at [0, 0] on input ".XLSX" at bounding box center [0, 0] width 0 height 0
click at [723, 407] on link "Download" at bounding box center [726, 408] width 93 height 31
drag, startPoint x: 639, startPoint y: 412, endPoint x: 468, endPoint y: 160, distance: 305.0
click at [639, 412] on link "Cancel" at bounding box center [635, 409] width 36 height 13
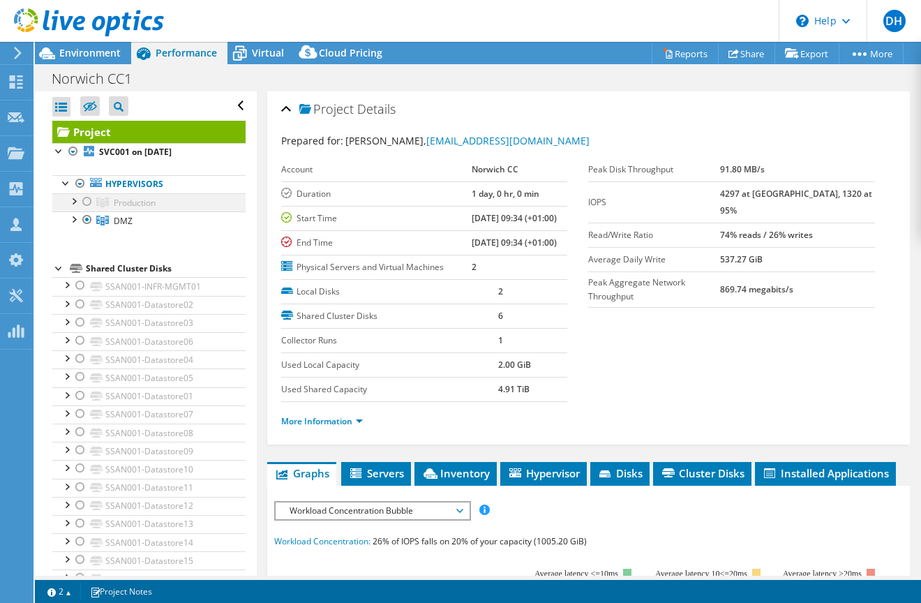
click at [82, 201] on div at bounding box center [87, 201] width 14 height 17
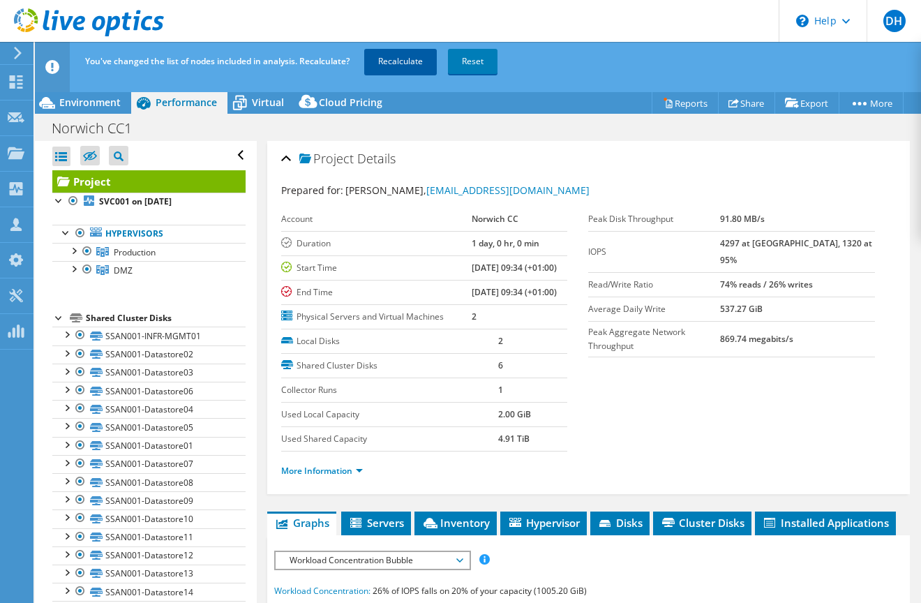
click at [398, 65] on link "Recalculate" at bounding box center [400, 61] width 73 height 25
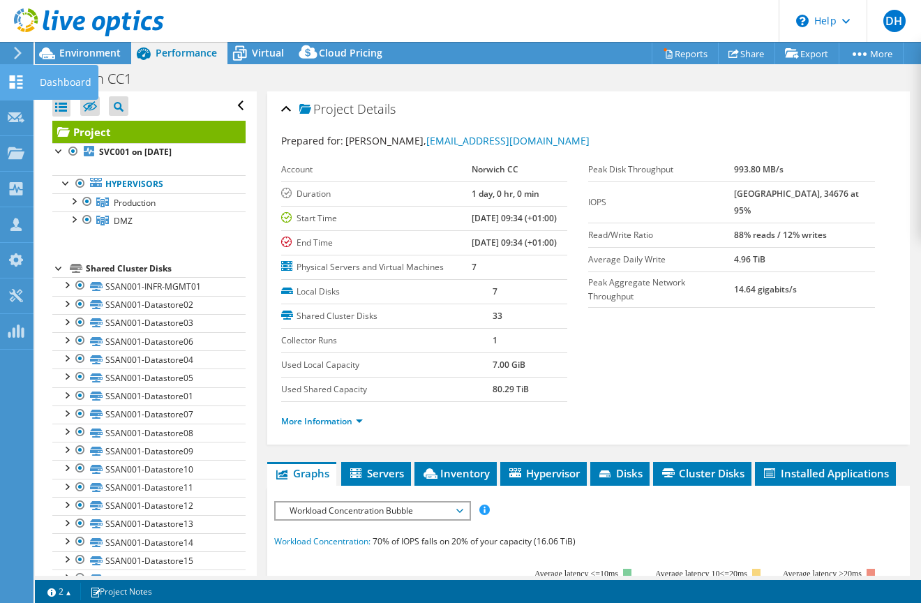
click at [23, 82] on icon at bounding box center [16, 81] width 17 height 13
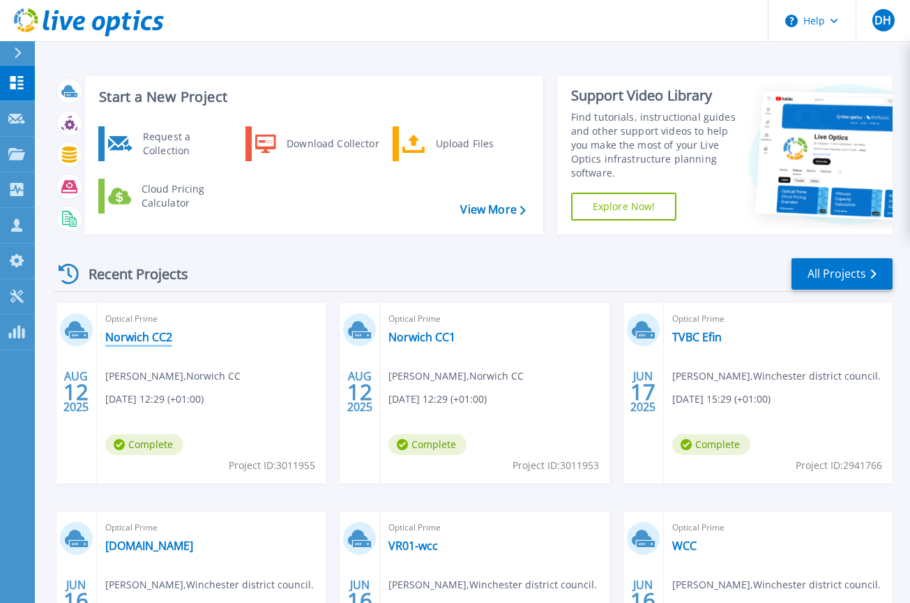
click at [121, 332] on link "Norwich CC2" at bounding box center [138, 337] width 67 height 14
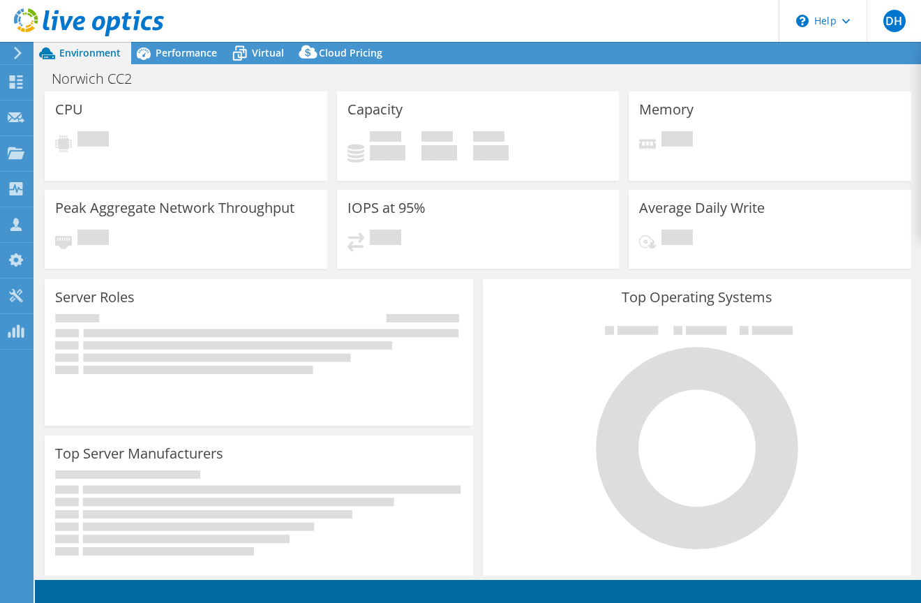
select select "USD"
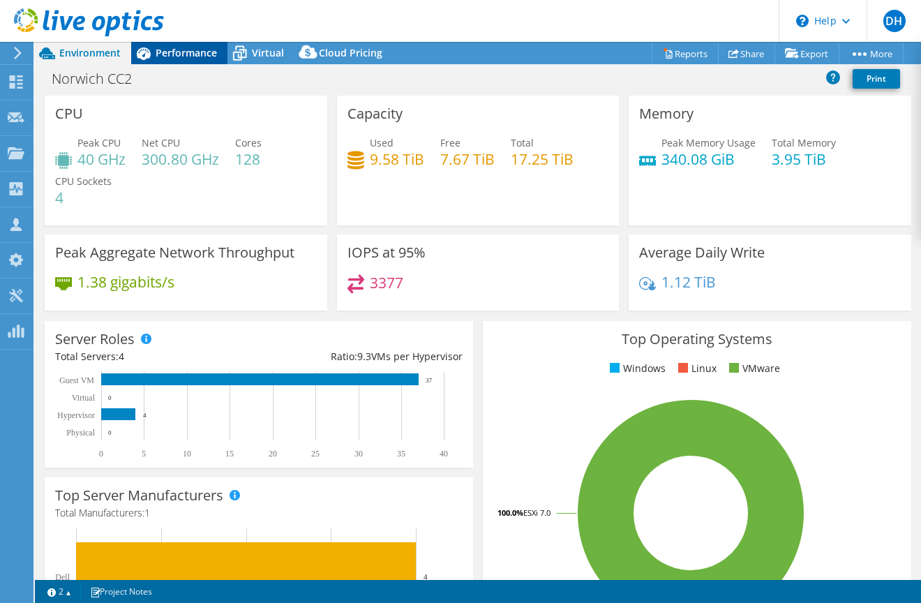
click at [167, 51] on span "Performance" at bounding box center [186, 52] width 61 height 13
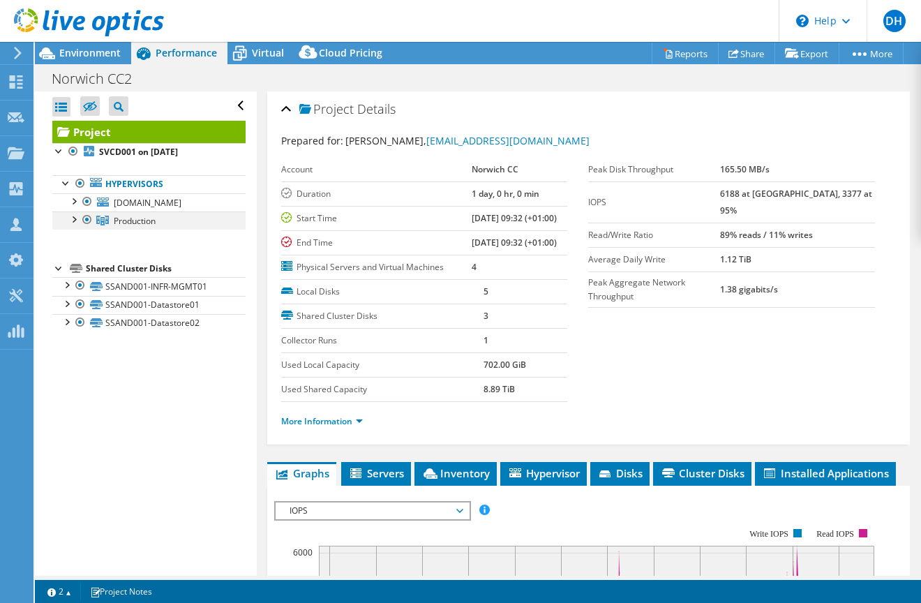
click at [73, 218] on div at bounding box center [73, 218] width 14 height 14
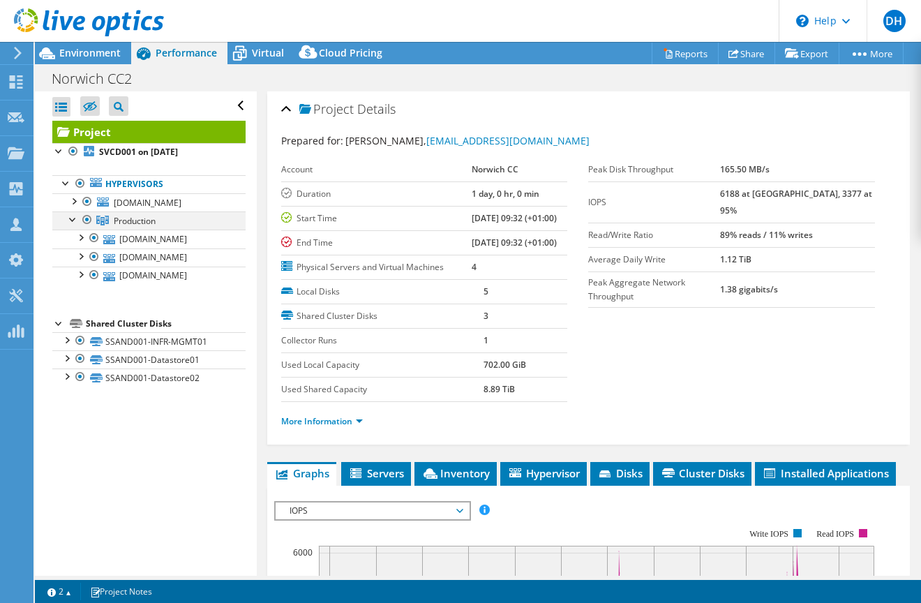
click at [73, 218] on div at bounding box center [73, 218] width 14 height 14
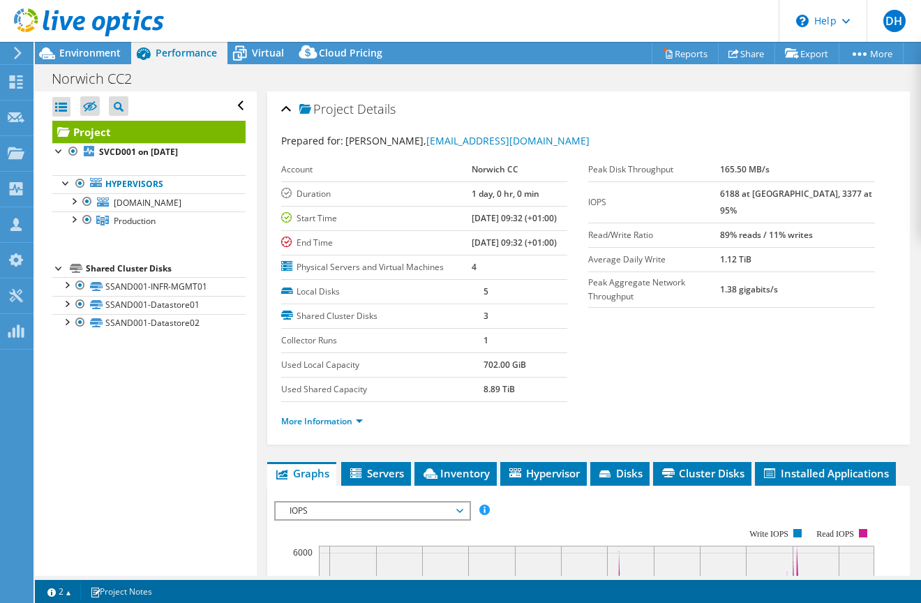
click at [147, 467] on div "Open All Close All Hide Excluded Nodes Project Tree Filter" at bounding box center [145, 333] width 221 height 484
click at [691, 55] on link "Reports" at bounding box center [685, 54] width 67 height 22
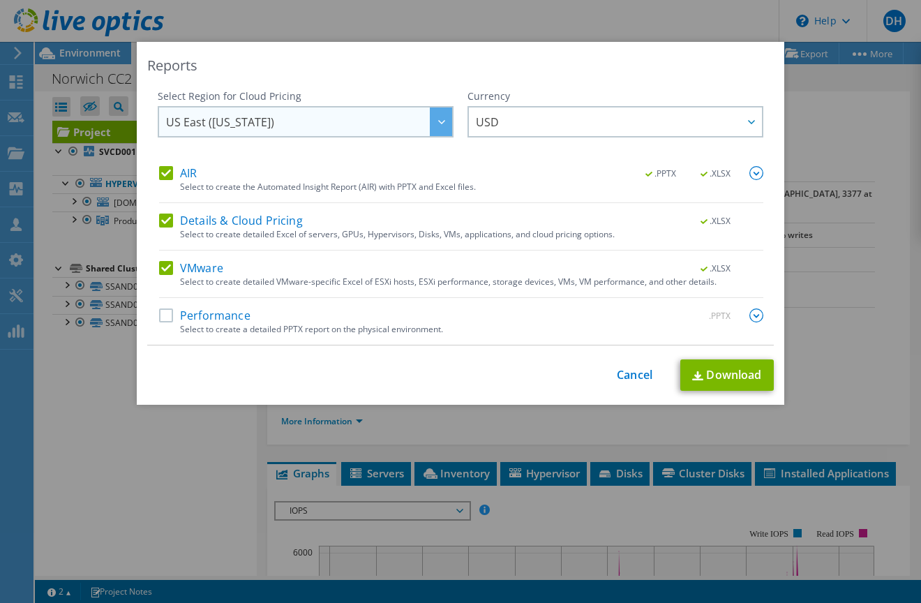
click at [446, 115] on div at bounding box center [441, 121] width 22 height 29
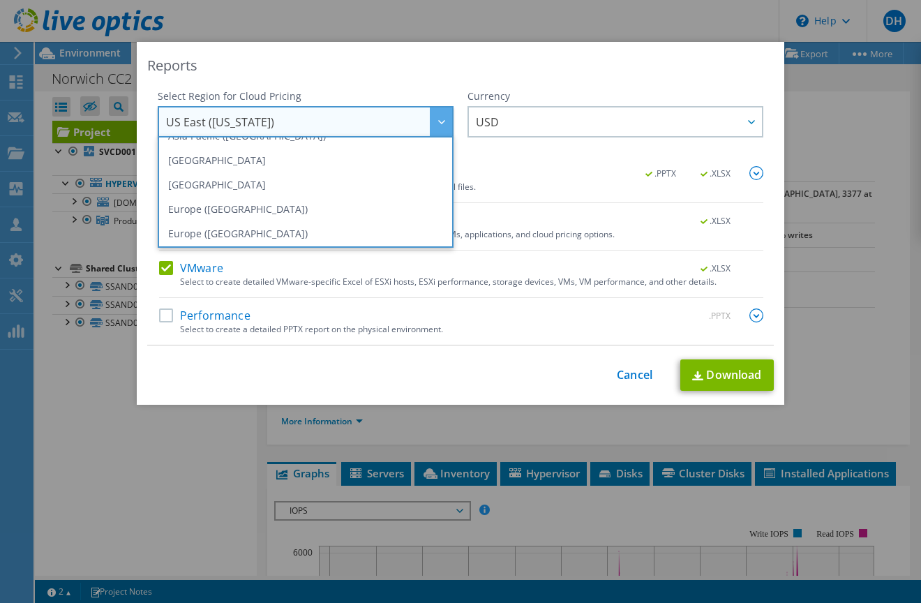
scroll to position [188, 0]
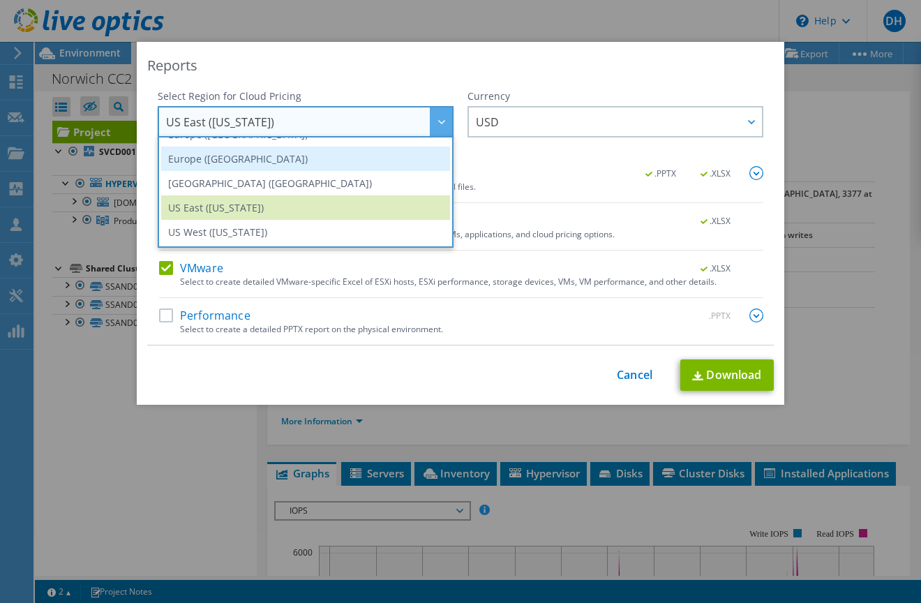
click at [308, 163] on li "Europe ([GEOGRAPHIC_DATA])" at bounding box center [305, 159] width 289 height 24
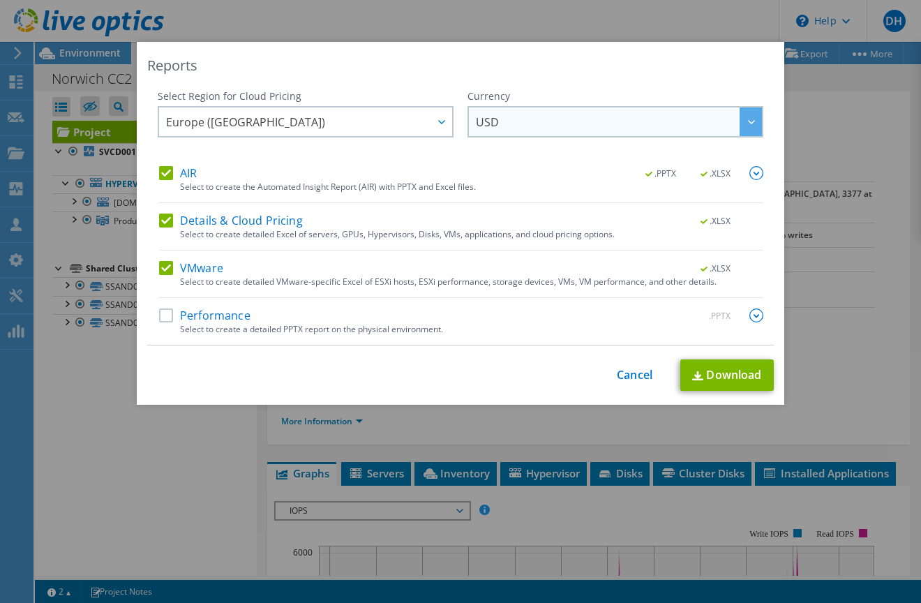
click at [751, 121] on div at bounding box center [751, 121] width 22 height 29
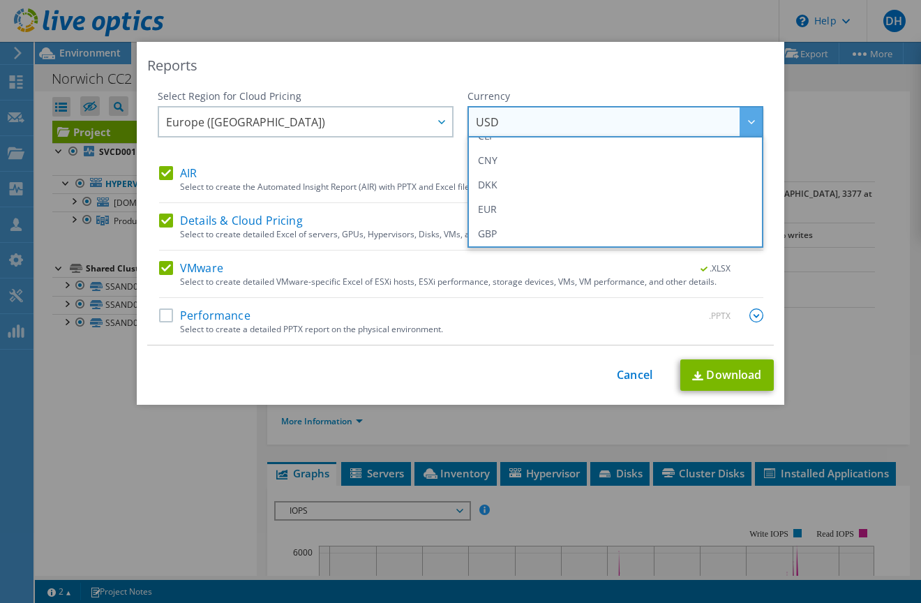
scroll to position [140, 0]
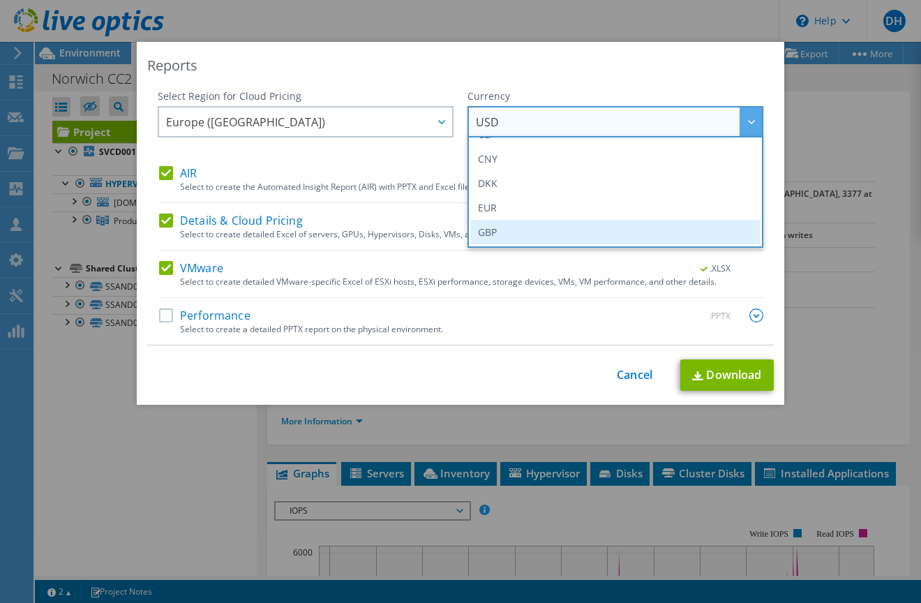
click at [650, 237] on li "GBP" at bounding box center [615, 232] width 289 height 24
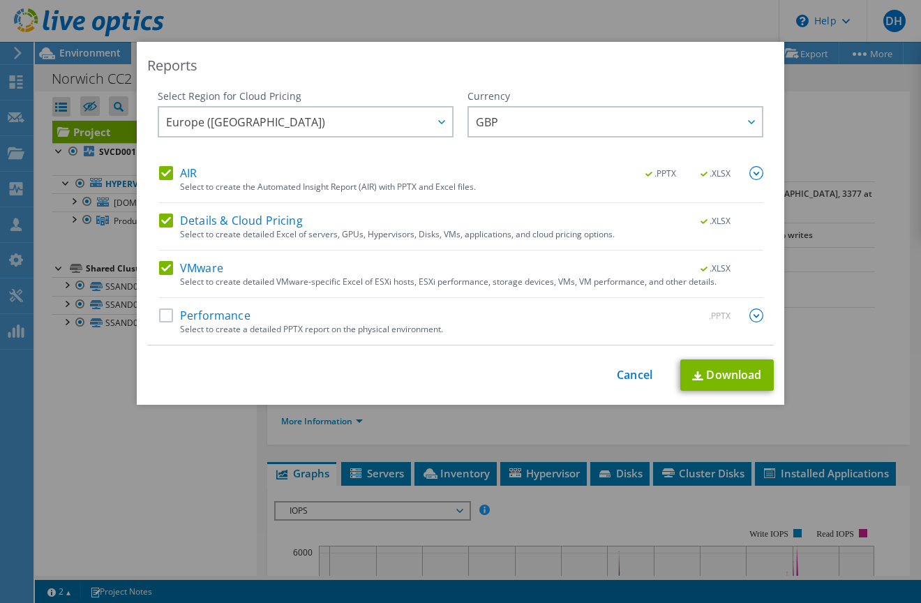
click at [159, 313] on label "Performance" at bounding box center [204, 315] width 91 height 14
click at [0, 0] on input "Performance" at bounding box center [0, 0] width 0 height 0
click at [725, 173] on span ".XLSX" at bounding box center [716, 174] width 52 height 10
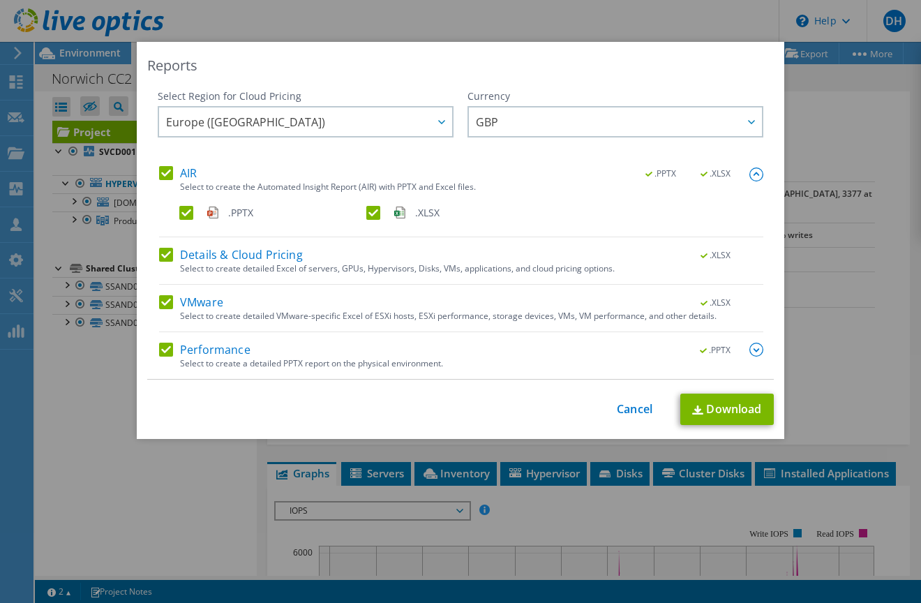
click at [366, 213] on label ".XLSX" at bounding box center [458, 213] width 184 height 14
click at [0, 0] on input ".XLSX" at bounding box center [0, 0] width 0 height 0
click at [733, 413] on link "Download" at bounding box center [726, 408] width 93 height 31
drag, startPoint x: 633, startPoint y: 412, endPoint x: 627, endPoint y: 403, distance: 11.4
click at [633, 412] on link "Cancel" at bounding box center [635, 409] width 36 height 13
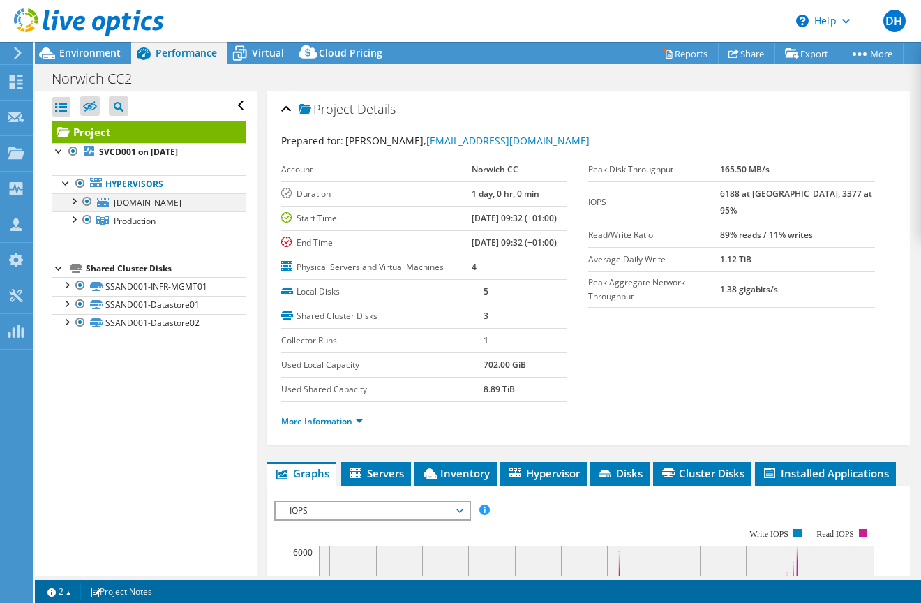
click at [87, 197] on div at bounding box center [87, 201] width 14 height 17
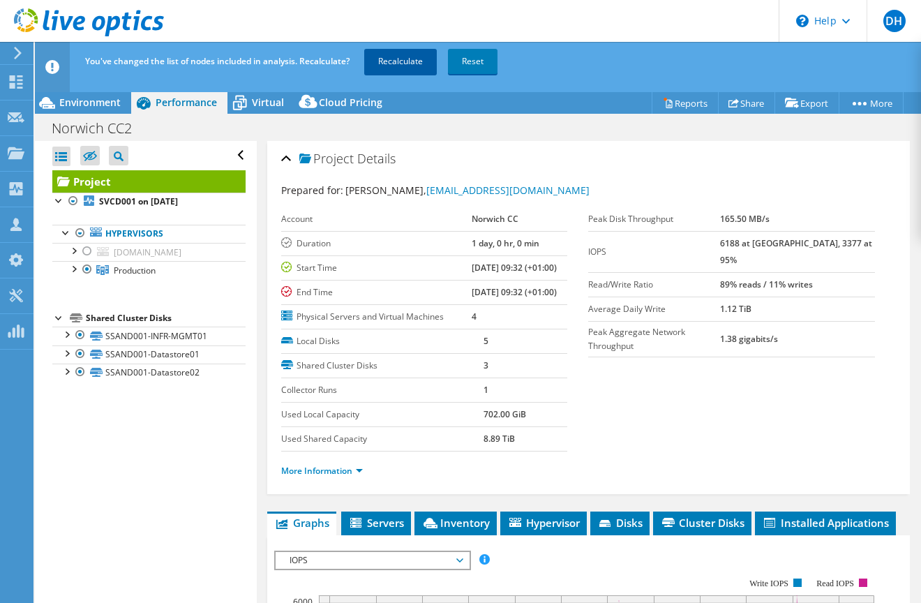
click at [414, 61] on link "Recalculate" at bounding box center [400, 61] width 73 height 25
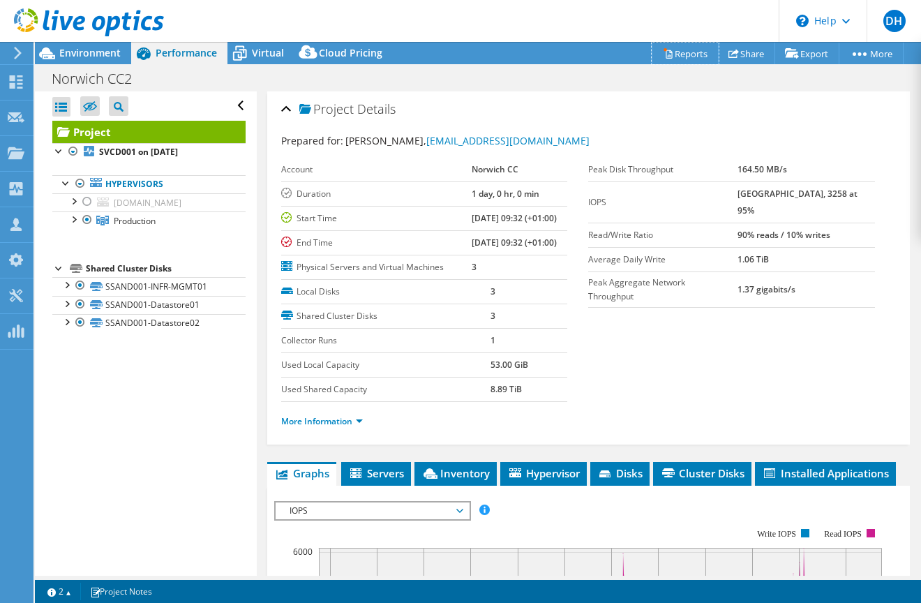
click at [675, 55] on link "Reports" at bounding box center [685, 54] width 67 height 22
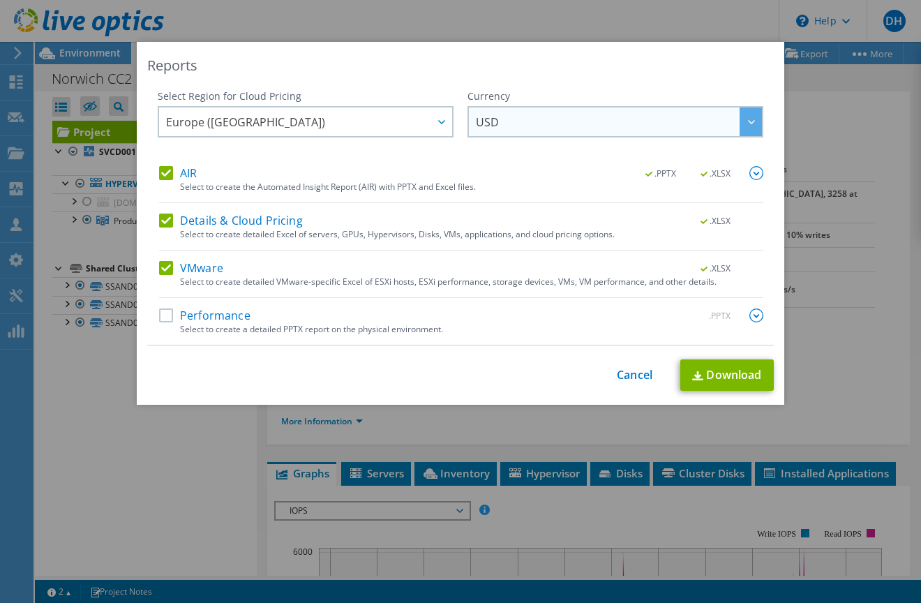
click at [749, 121] on icon at bounding box center [751, 122] width 7 height 4
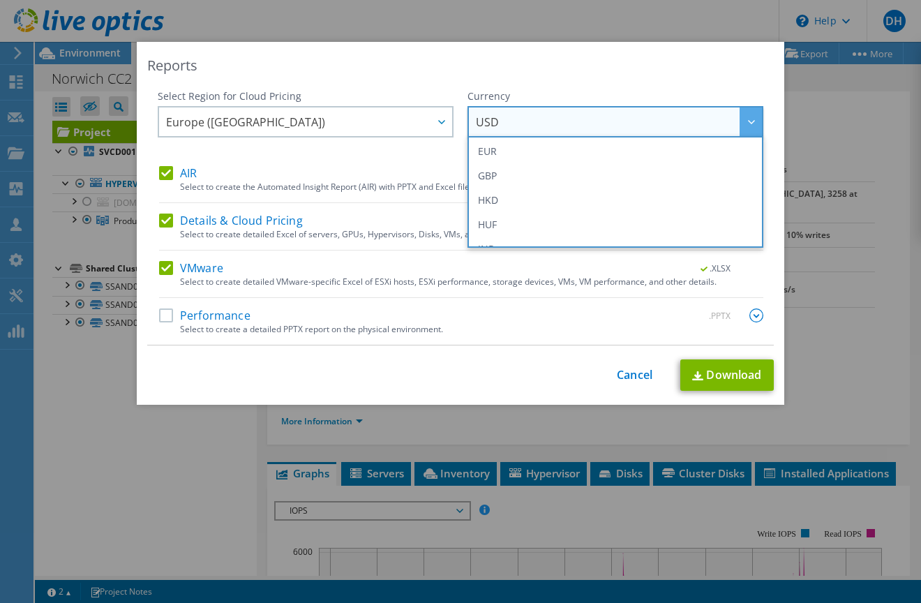
scroll to position [209, 0]
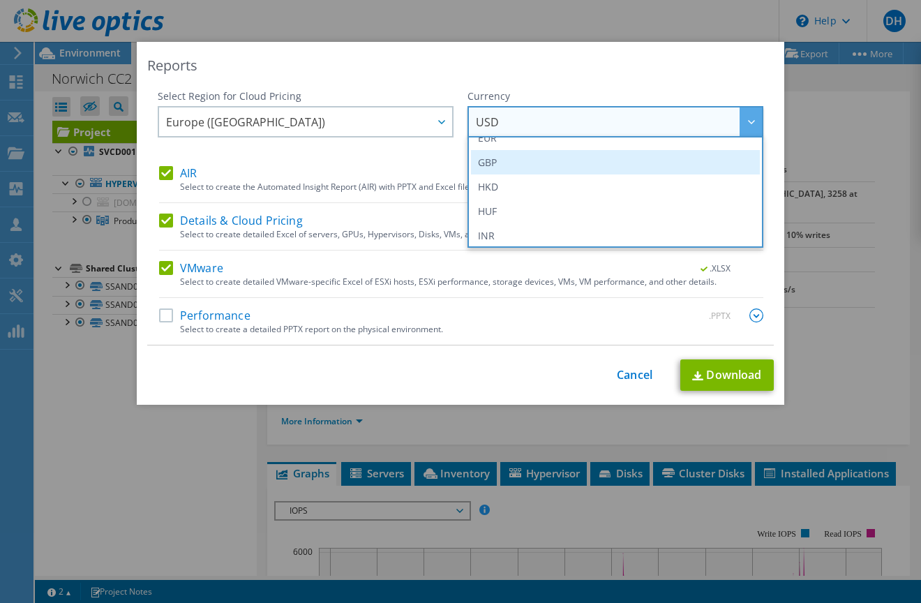
click at [544, 169] on li "GBP" at bounding box center [615, 162] width 289 height 24
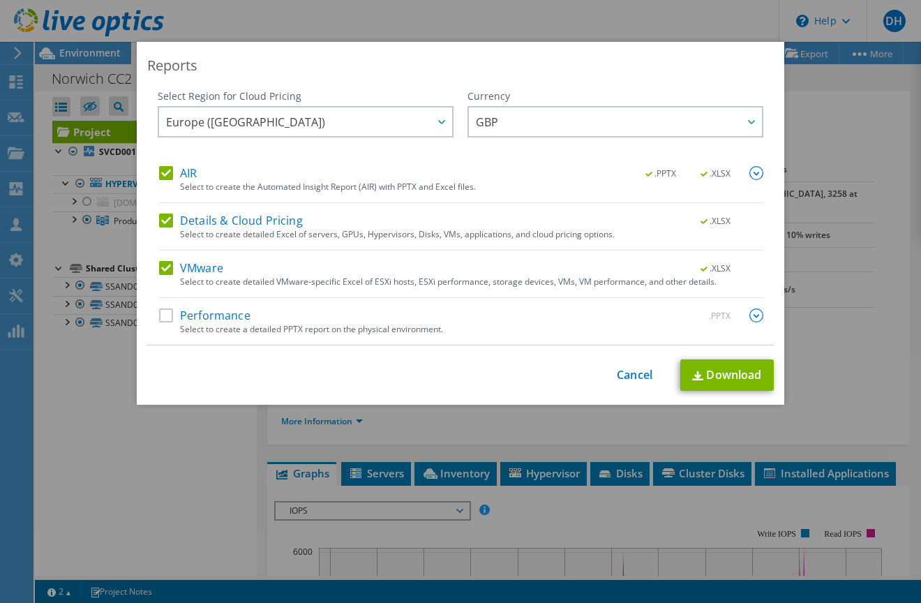
click at [161, 315] on label "Performance" at bounding box center [204, 315] width 91 height 14
click at [0, 0] on input "Performance" at bounding box center [0, 0] width 0 height 0
click at [714, 174] on span ".XLSX" at bounding box center [716, 174] width 52 height 10
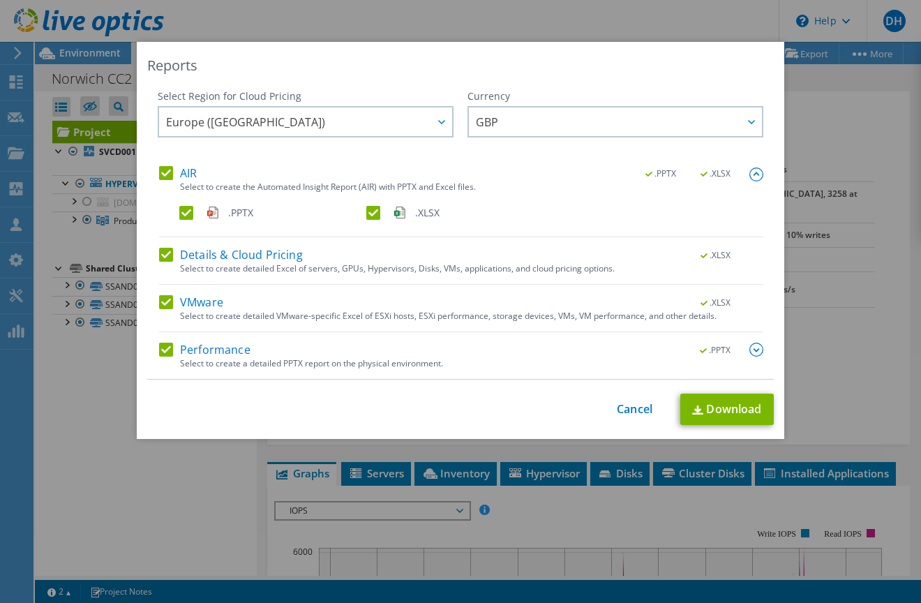
click at [367, 215] on label ".XLSX" at bounding box center [458, 213] width 184 height 14
click at [0, 0] on input ".XLSX" at bounding box center [0, 0] width 0 height 0
click at [714, 414] on link "Download" at bounding box center [726, 408] width 93 height 31
click at [633, 408] on link "Cancel" at bounding box center [635, 409] width 36 height 13
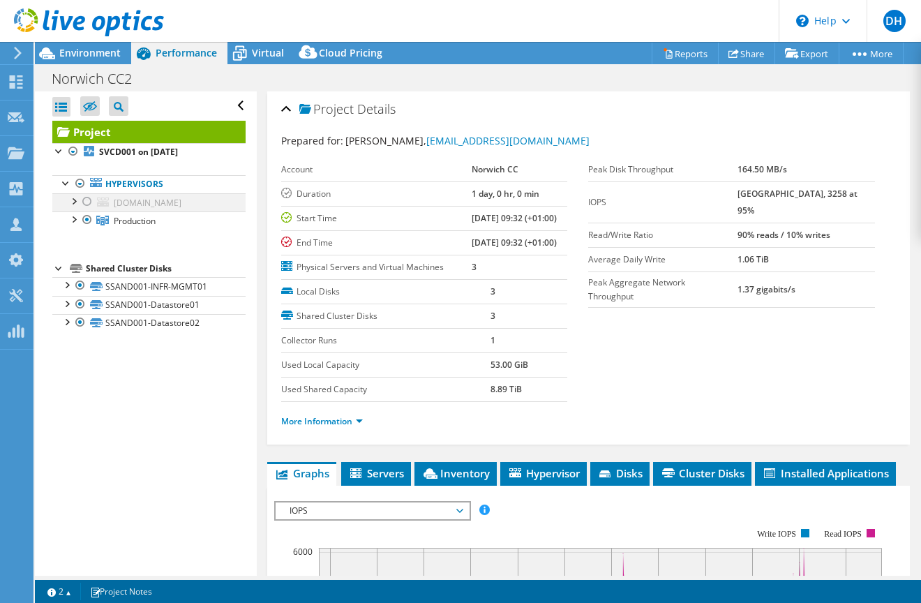
click at [93, 199] on div at bounding box center [87, 201] width 14 height 17
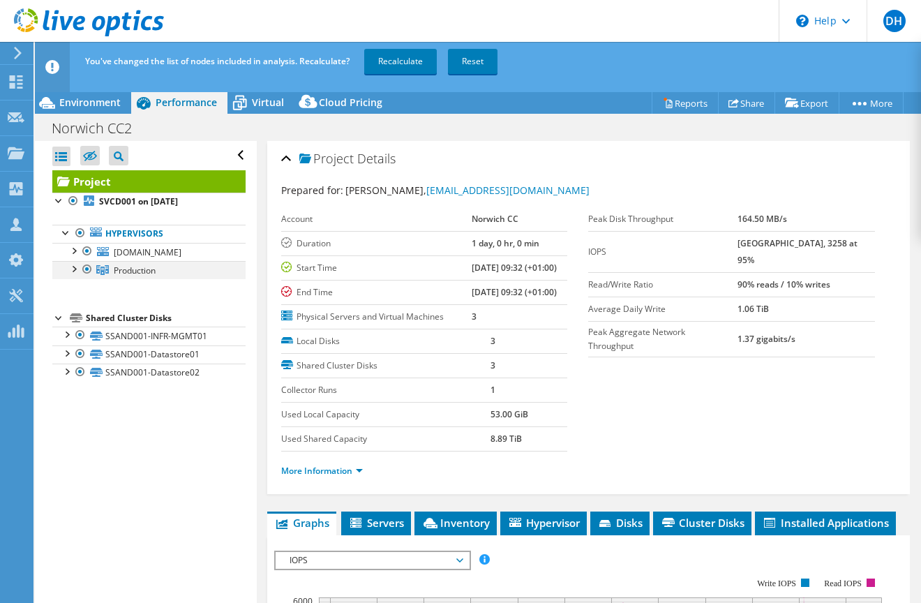
click at [85, 270] on div at bounding box center [87, 269] width 14 height 17
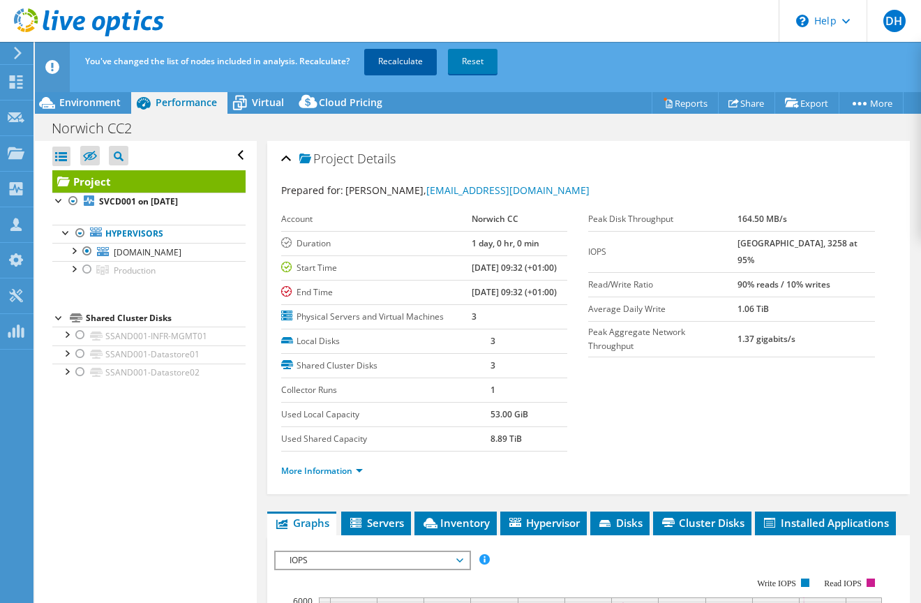
click at [407, 58] on link "Recalculate" at bounding box center [400, 61] width 73 height 25
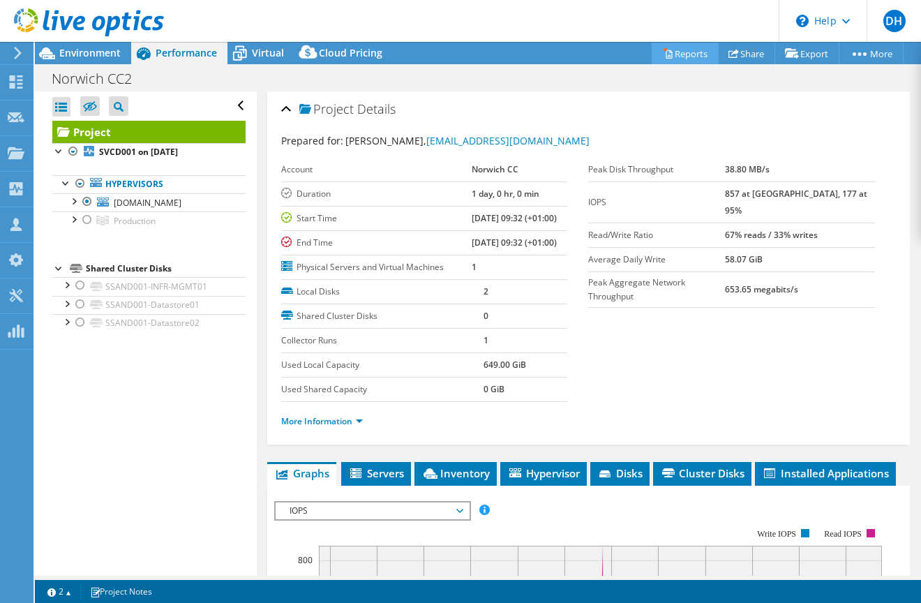
click at [669, 58] on link "Reports" at bounding box center [685, 54] width 67 height 22
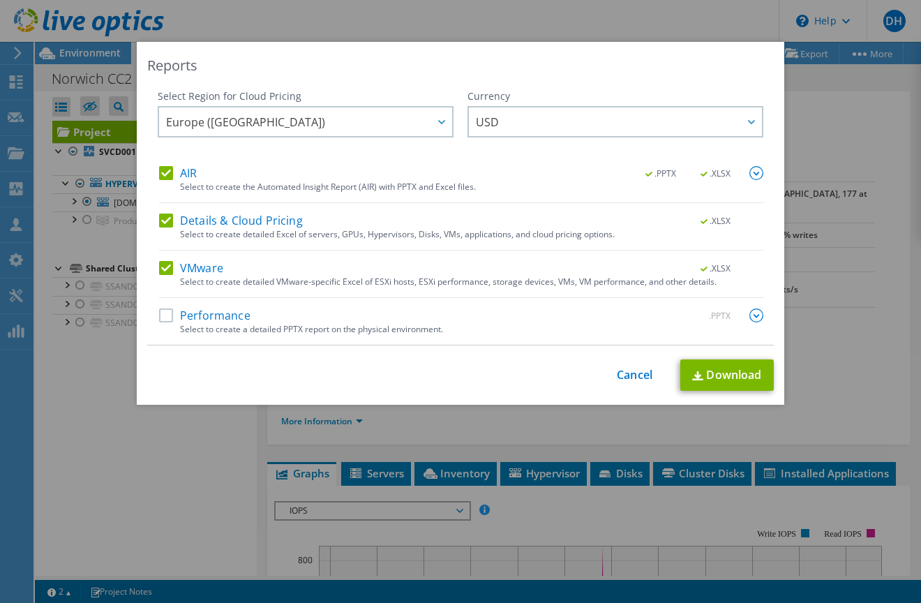
click at [163, 315] on label "Performance" at bounding box center [204, 315] width 91 height 14
click at [0, 0] on input "Performance" at bounding box center [0, 0] width 0 height 0
click at [744, 128] on div at bounding box center [751, 121] width 22 height 29
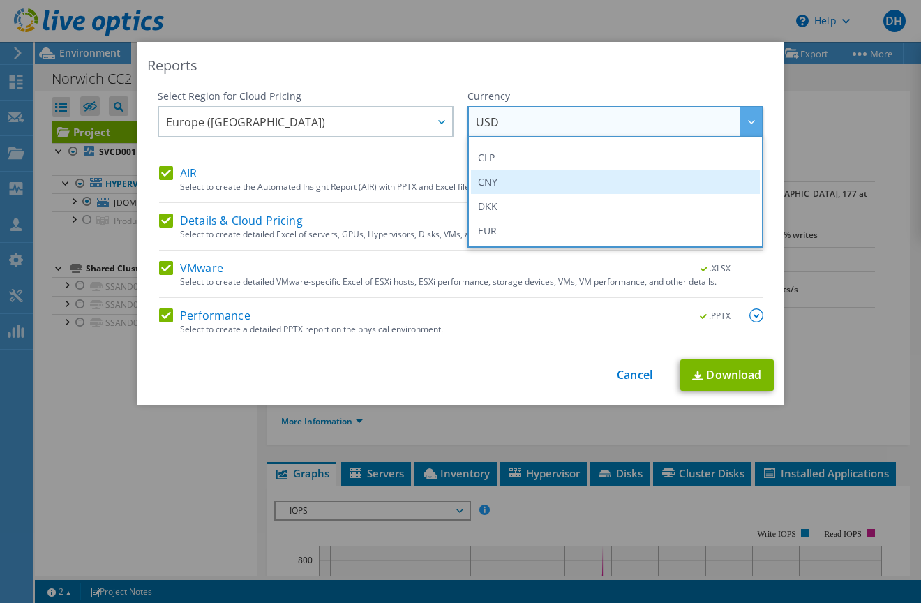
scroll to position [140, 0]
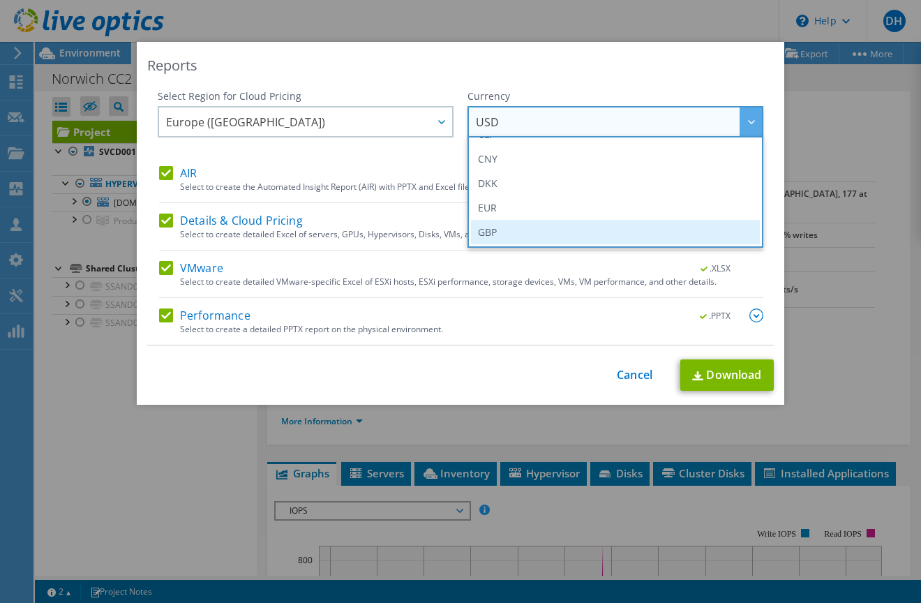
click at [567, 237] on li "GBP" at bounding box center [615, 232] width 289 height 24
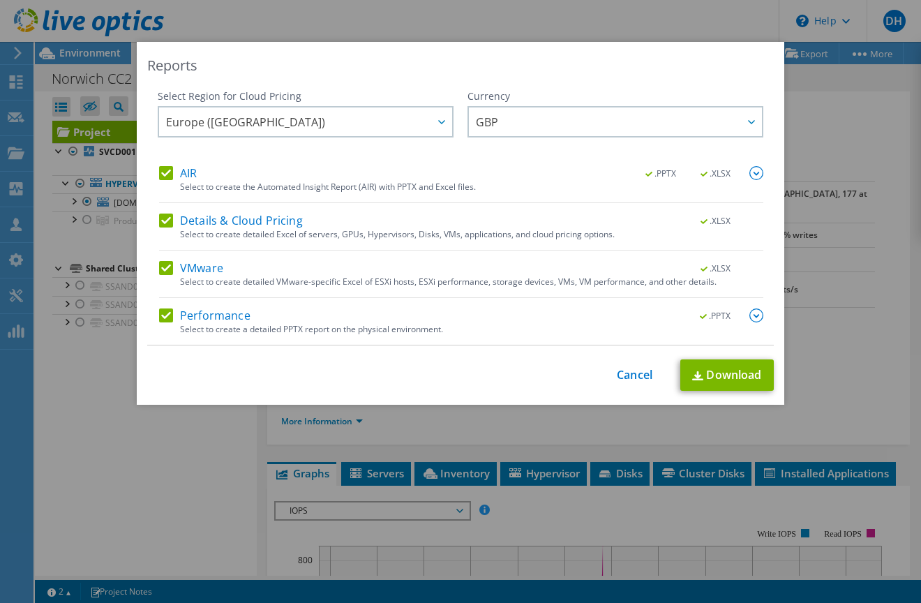
click at [719, 177] on span ".XLSX" at bounding box center [716, 174] width 52 height 10
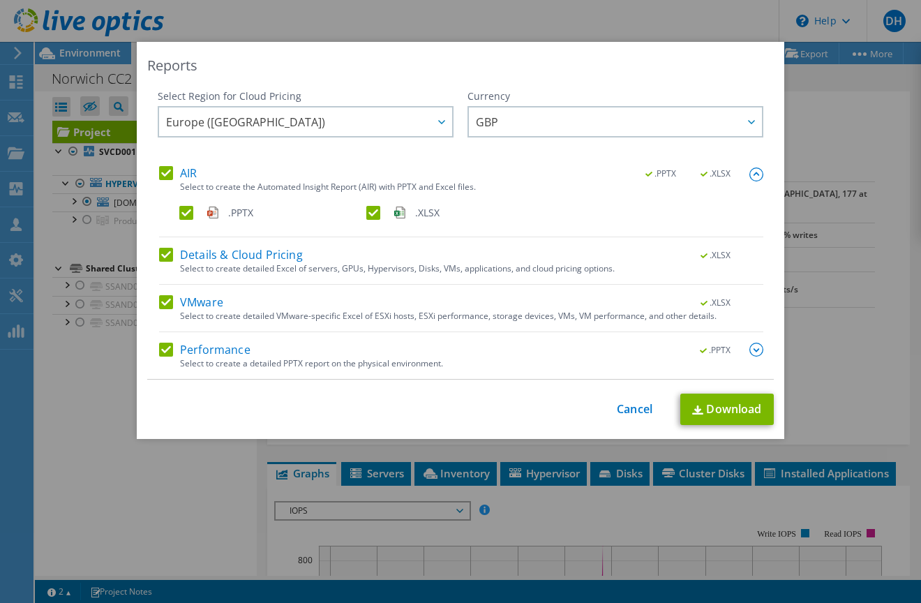
click at [367, 212] on label ".XLSX" at bounding box center [458, 213] width 184 height 14
click at [0, 0] on input ".XLSX" at bounding box center [0, 0] width 0 height 0
click at [723, 405] on link "Download" at bounding box center [726, 408] width 93 height 31
drag, startPoint x: 643, startPoint y: 411, endPoint x: 676, endPoint y: 379, distance: 45.9
click at [643, 411] on link "Cancel" at bounding box center [635, 409] width 36 height 13
